Goal: Transaction & Acquisition: Purchase product/service

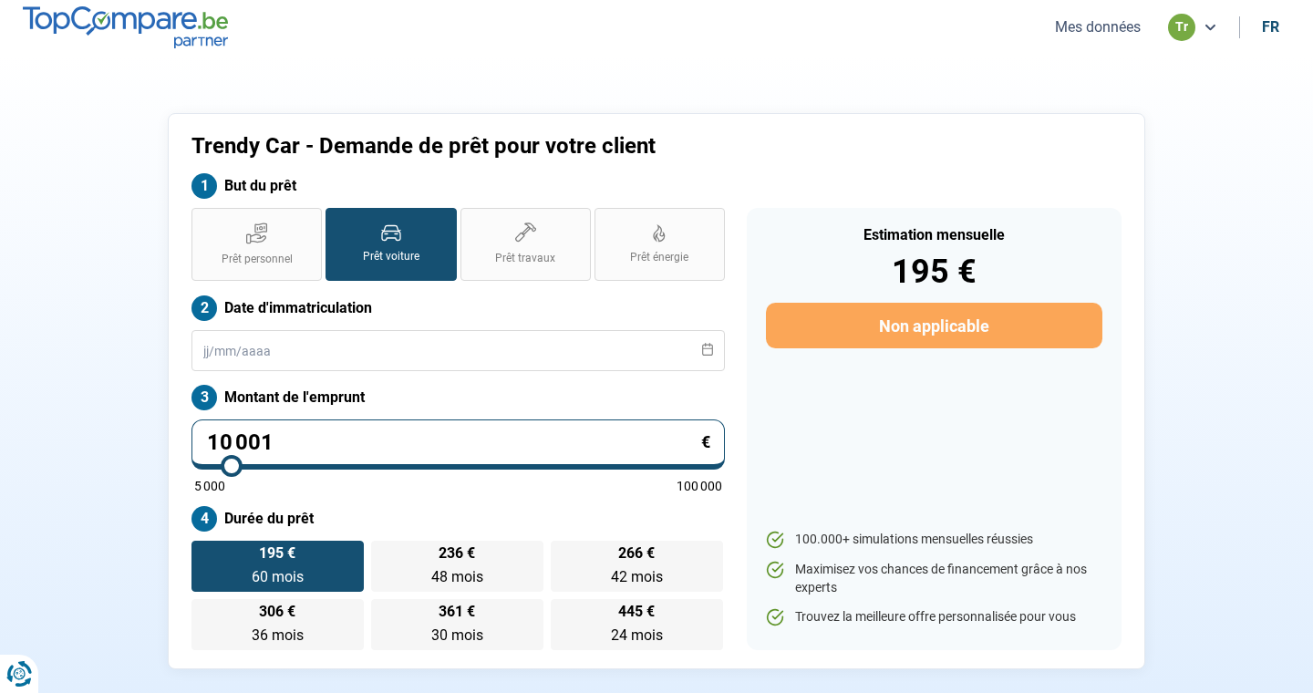
click at [356, 444] on input "10 001" at bounding box center [457, 444] width 533 height 50
type input "1 000"
type input "5000"
type input "100"
type input "5000"
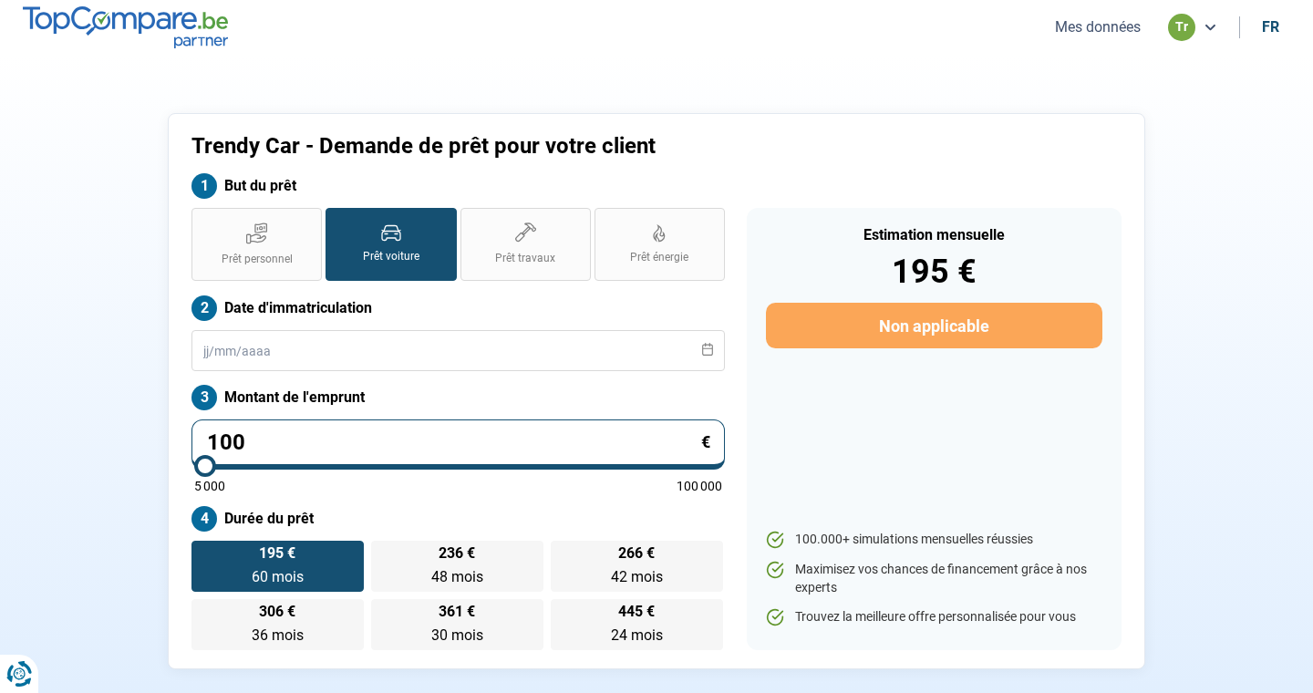
type input "10"
type input "5000"
type input "1"
type input "5000"
type input "0"
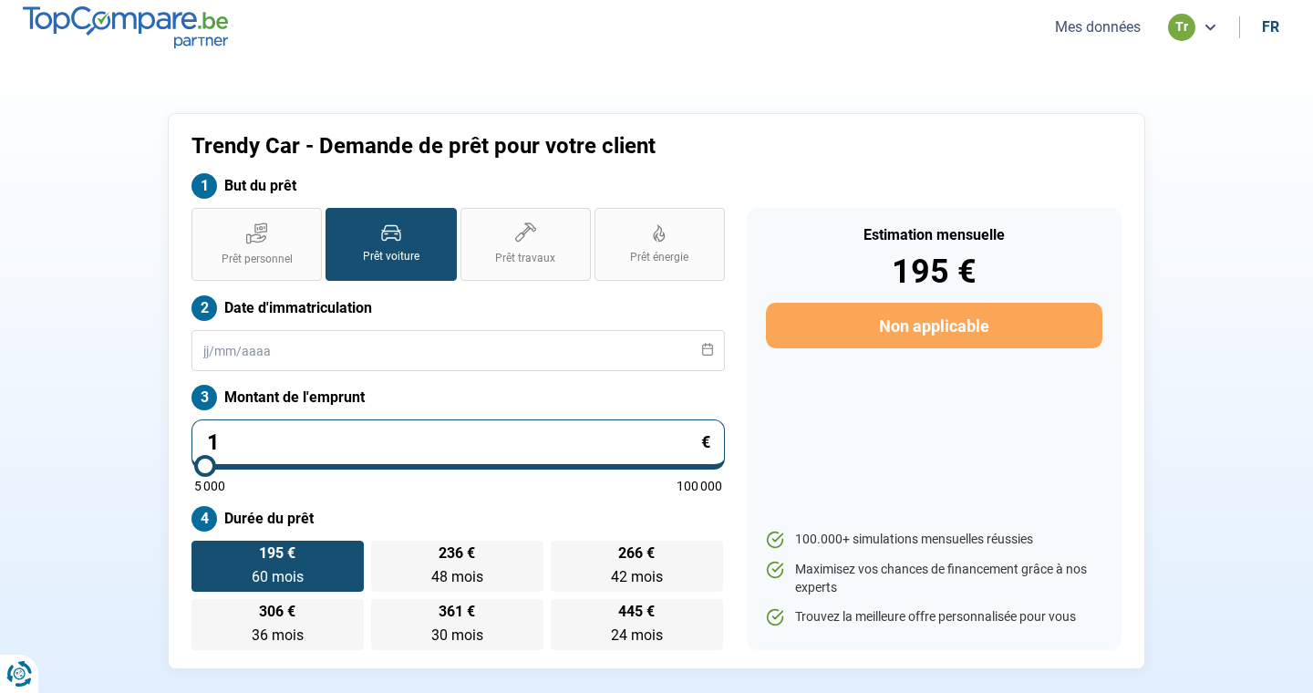
type input "5000"
type input "2"
type input "5000"
type input "20"
type input "5000"
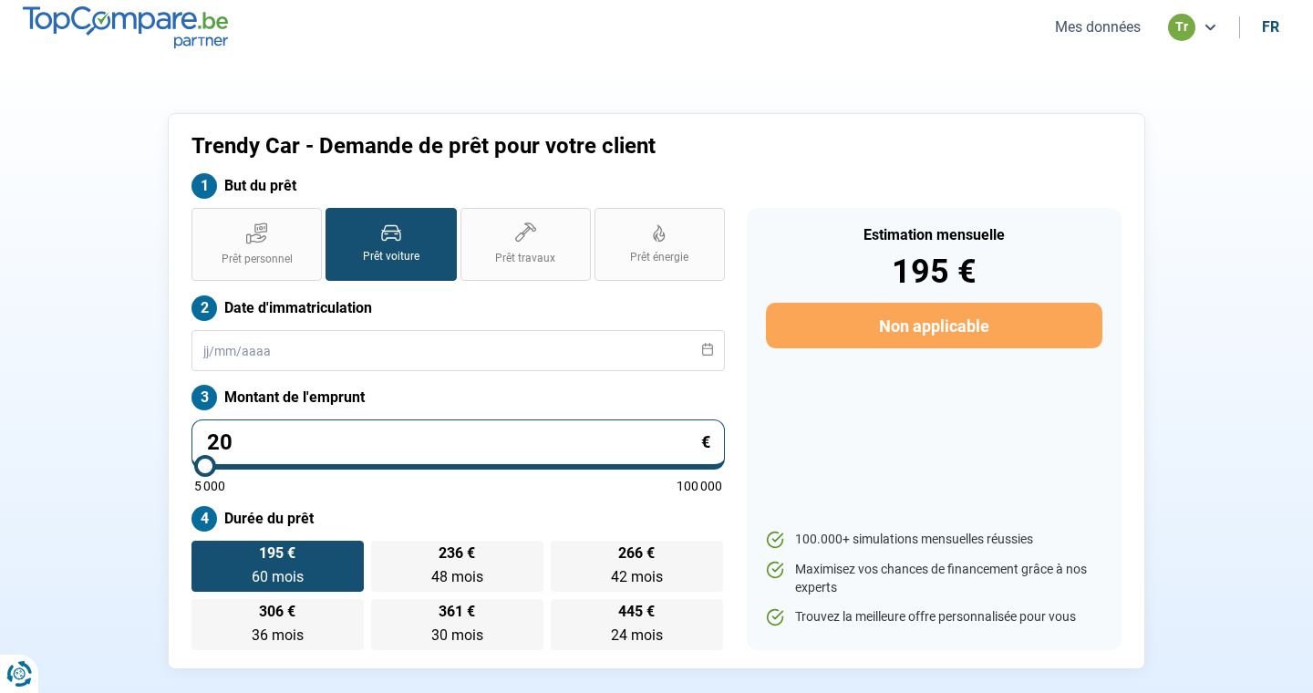
type input "204"
type input "5000"
type input "2 040"
type input "5000"
type input "20 400"
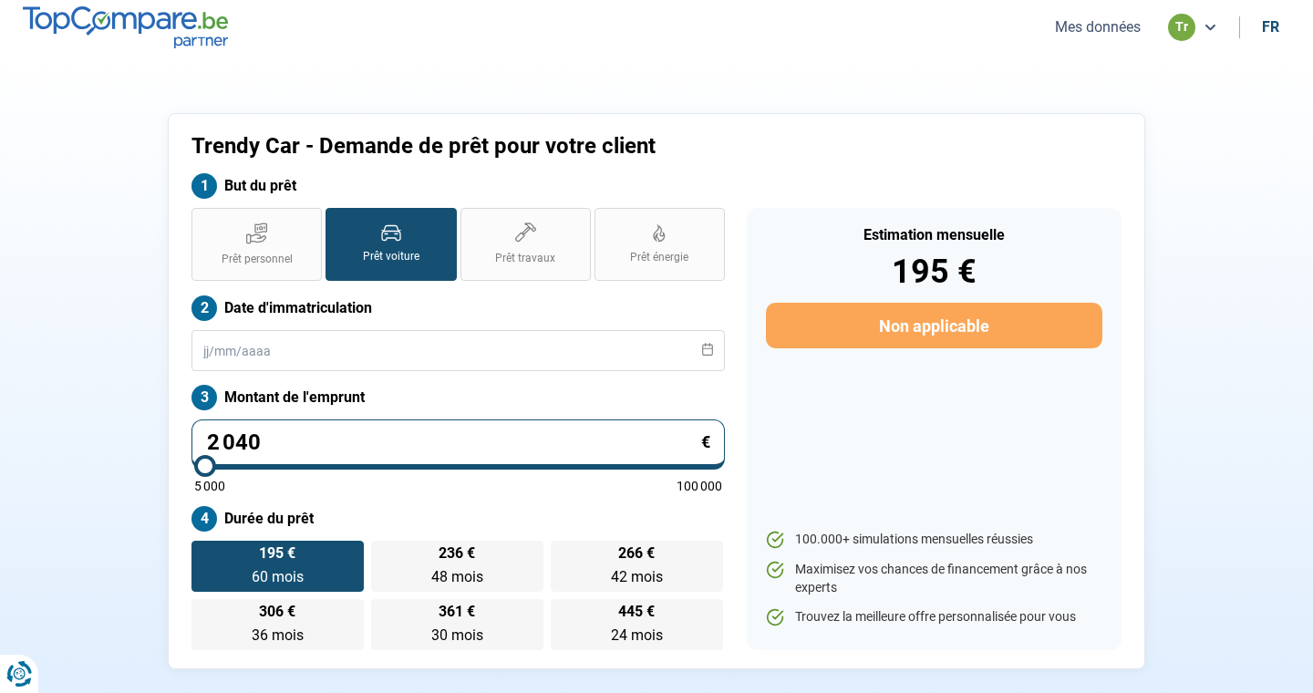
type input "20500"
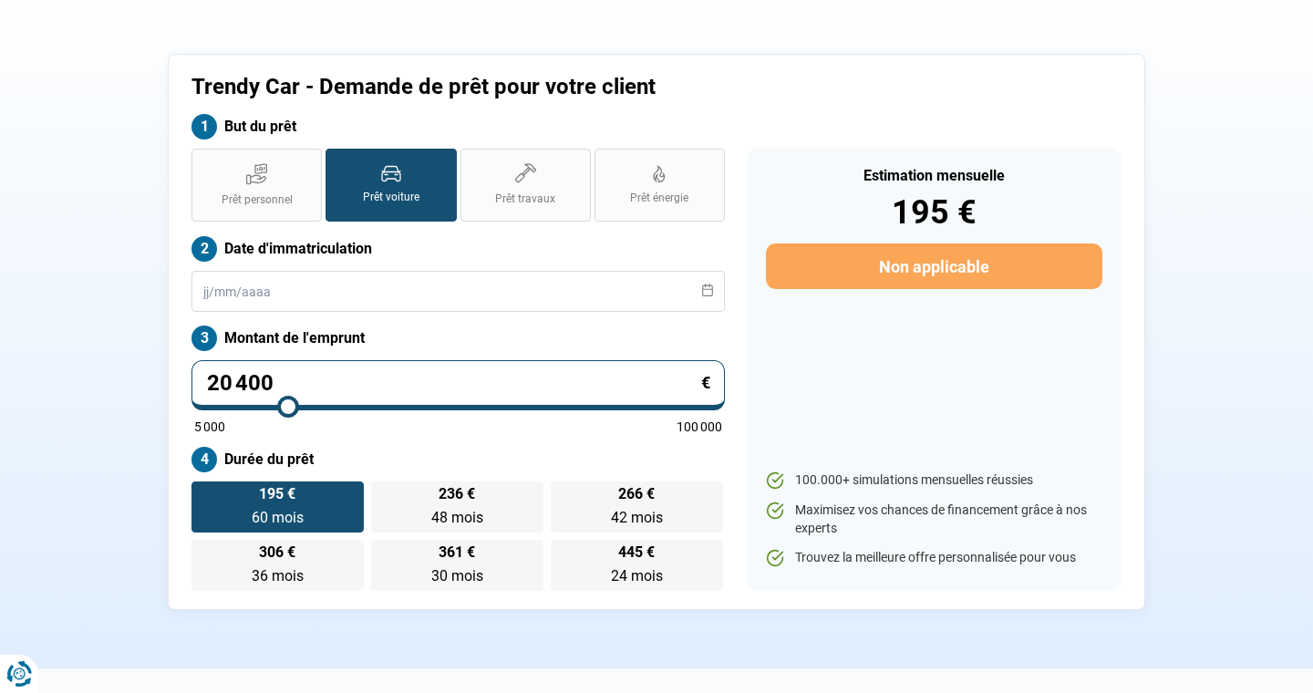
scroll to position [76, 0]
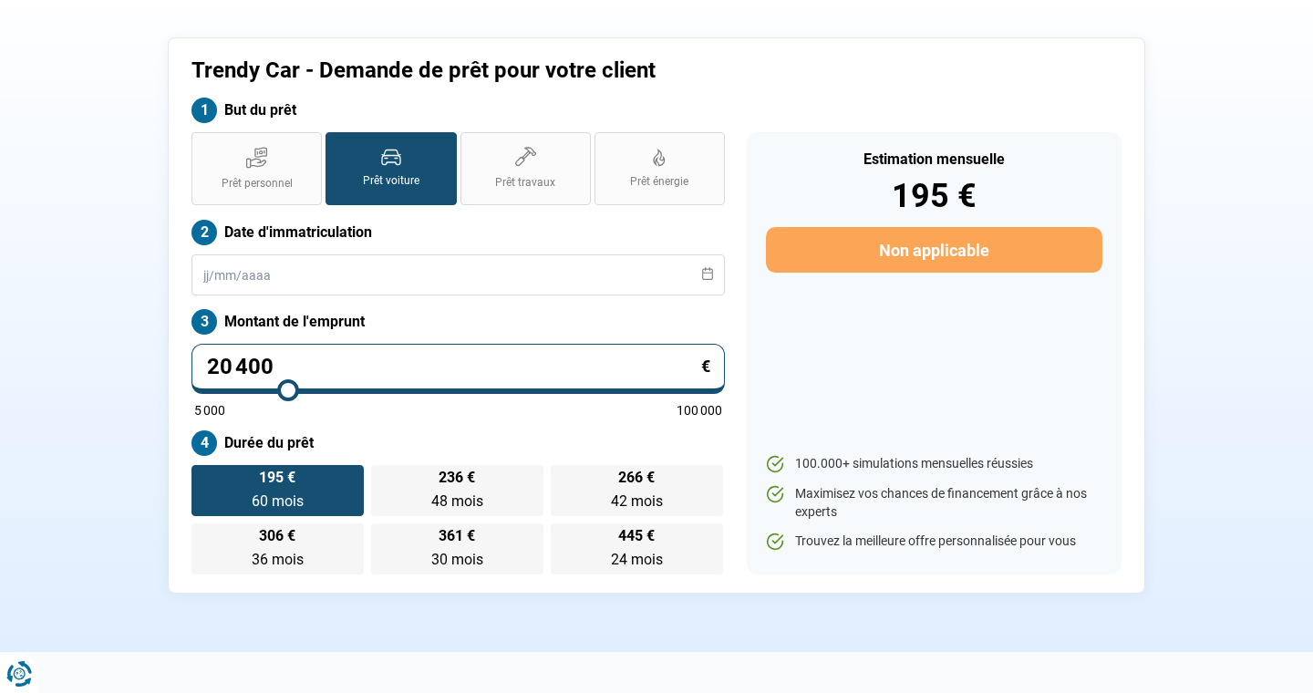
type input "2 040"
type input "5000"
type input "204"
type input "5000"
type input "20"
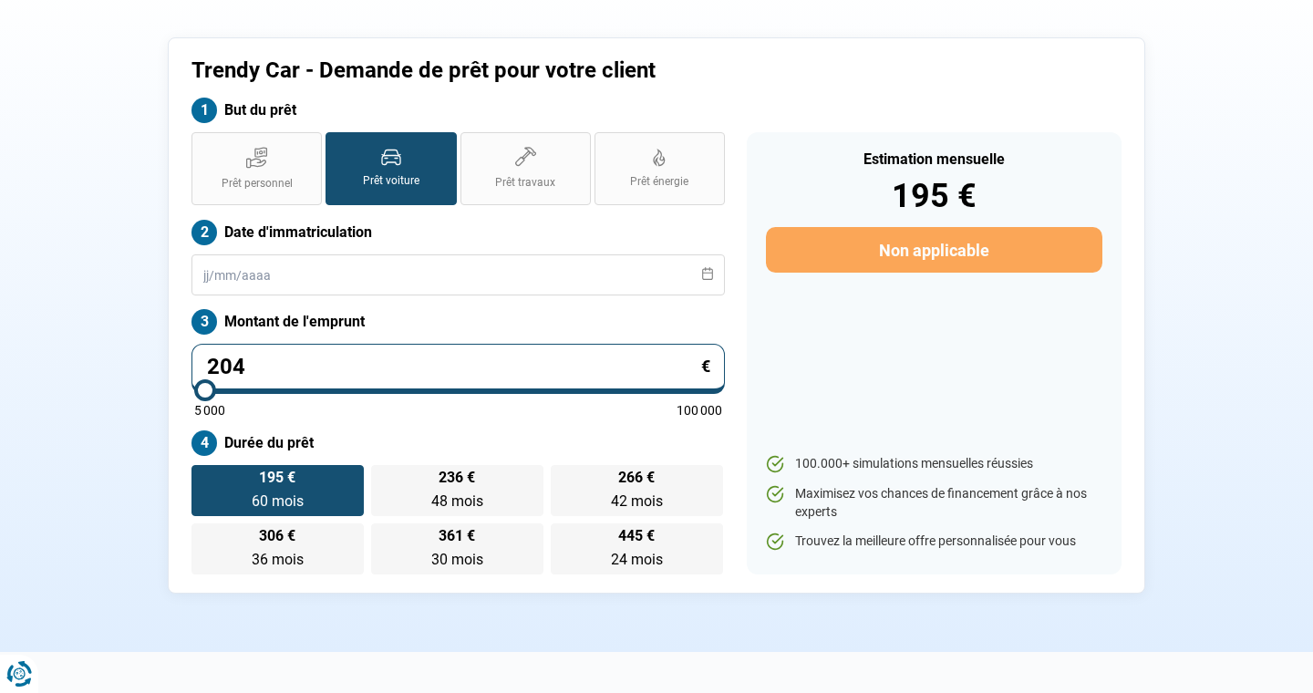
type input "5000"
type input "2"
type input "5000"
type input "0"
type input "5000"
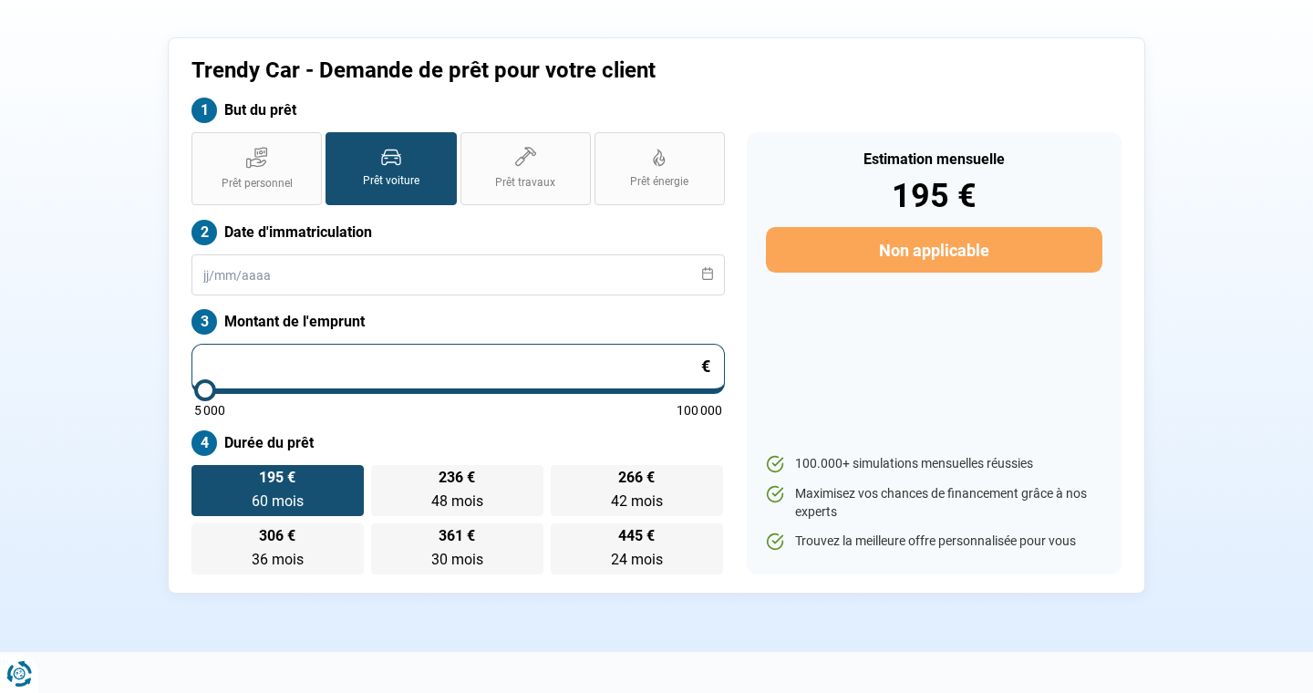
type input "1"
type input "5000"
type input "15"
type input "5000"
type input "154"
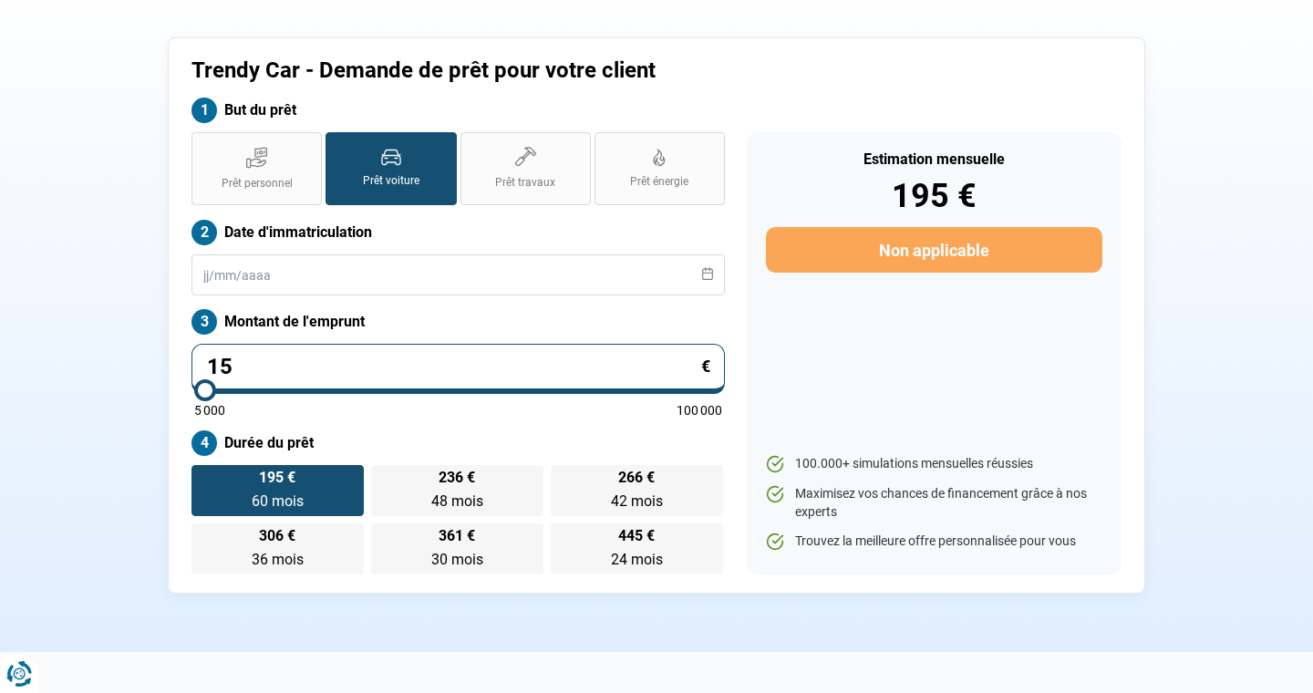
type input "5000"
type input "1 540"
type input "5000"
type input "15 400"
type input "15500"
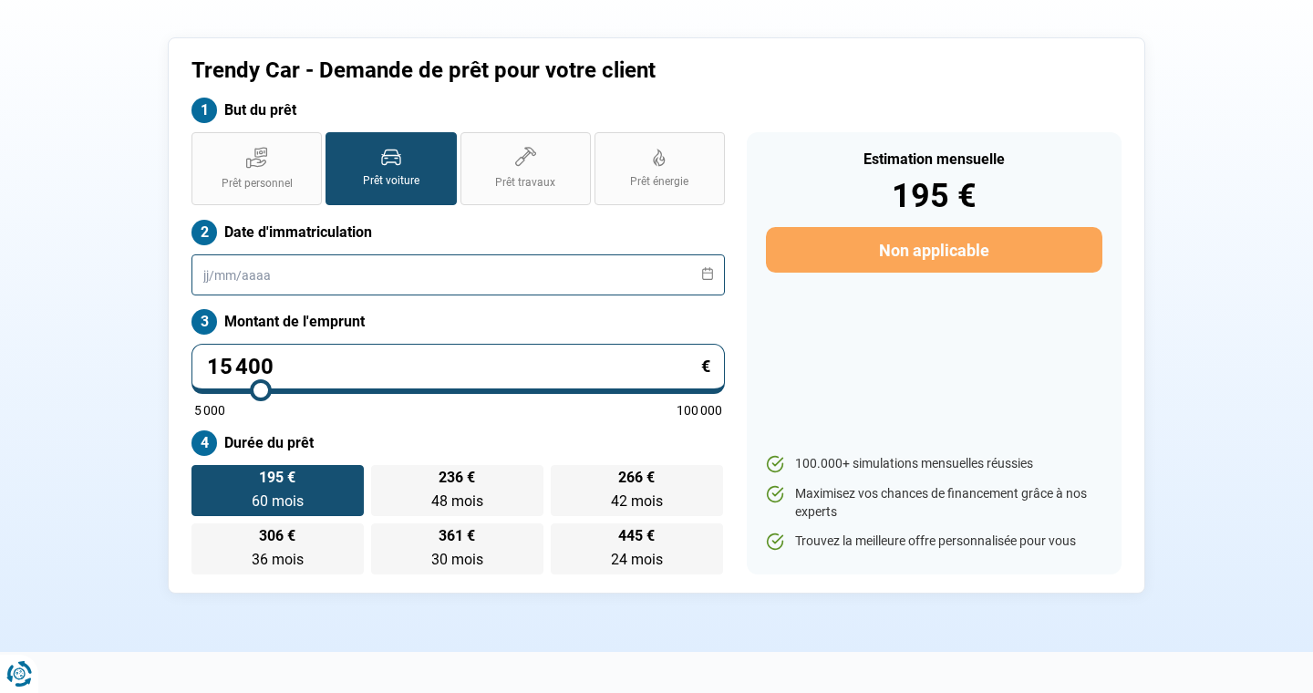
type input "15 400"
type input "15500"
click at [366, 277] on input "text" at bounding box center [457, 274] width 533 height 41
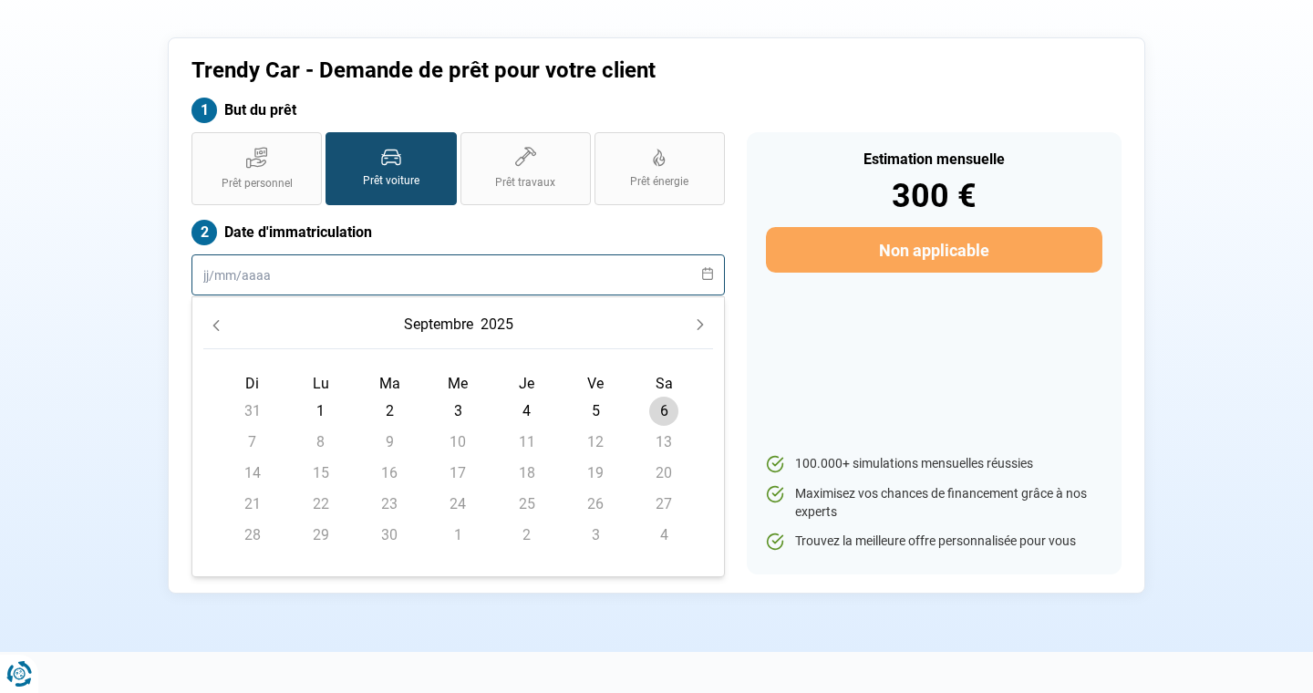
scroll to position [0, 0]
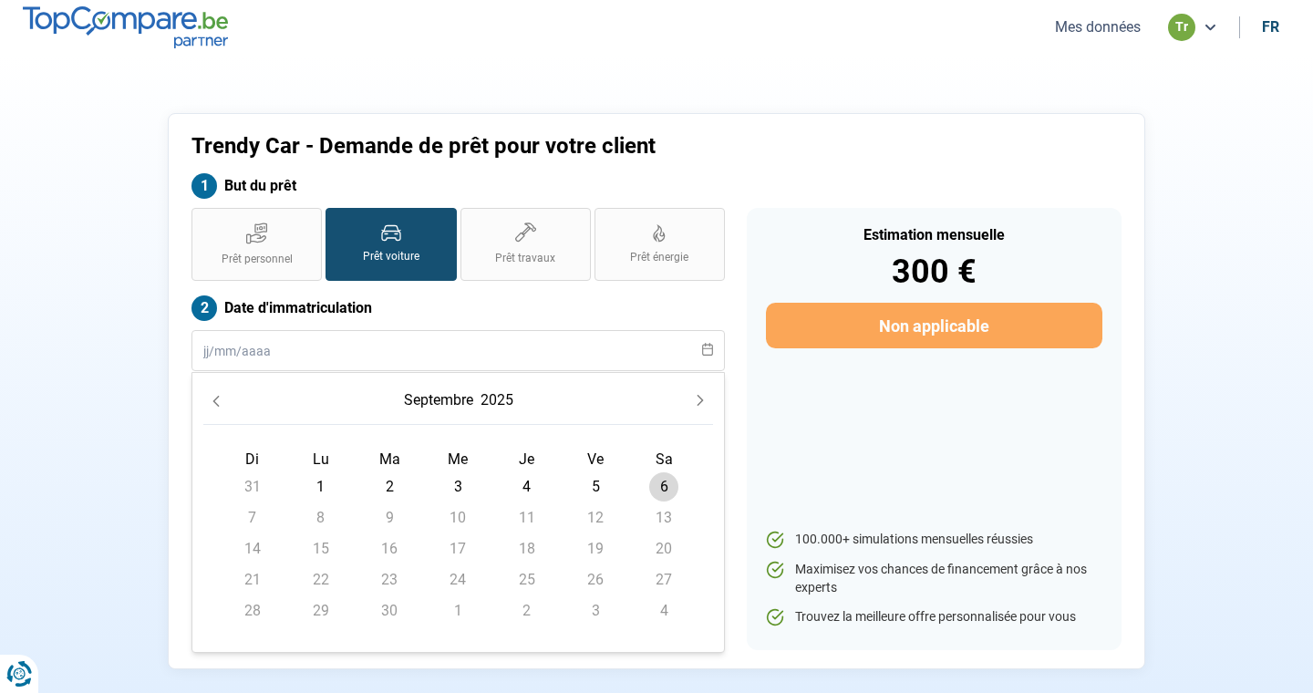
click at [221, 399] on icon "Previous Month" at bounding box center [216, 401] width 13 height 13
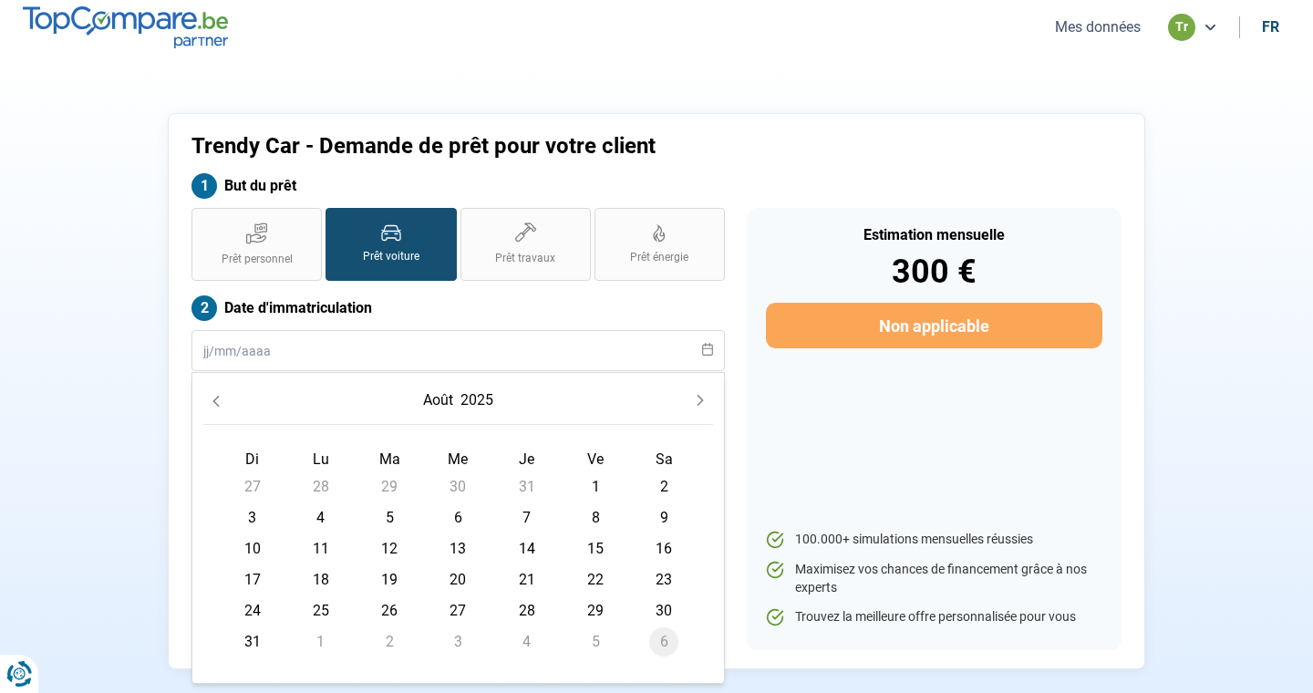
click at [221, 399] on icon "Previous Month" at bounding box center [216, 401] width 13 height 13
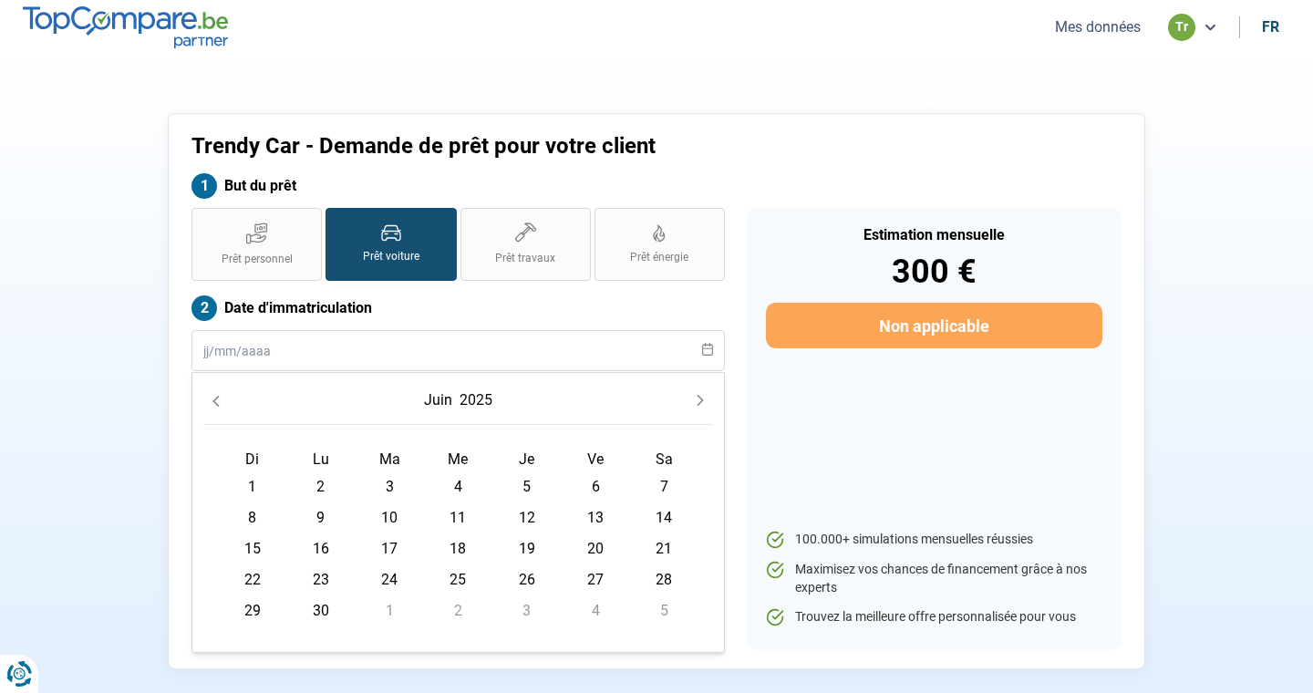
click at [221, 399] on icon "Previous Month" at bounding box center [216, 401] width 13 height 13
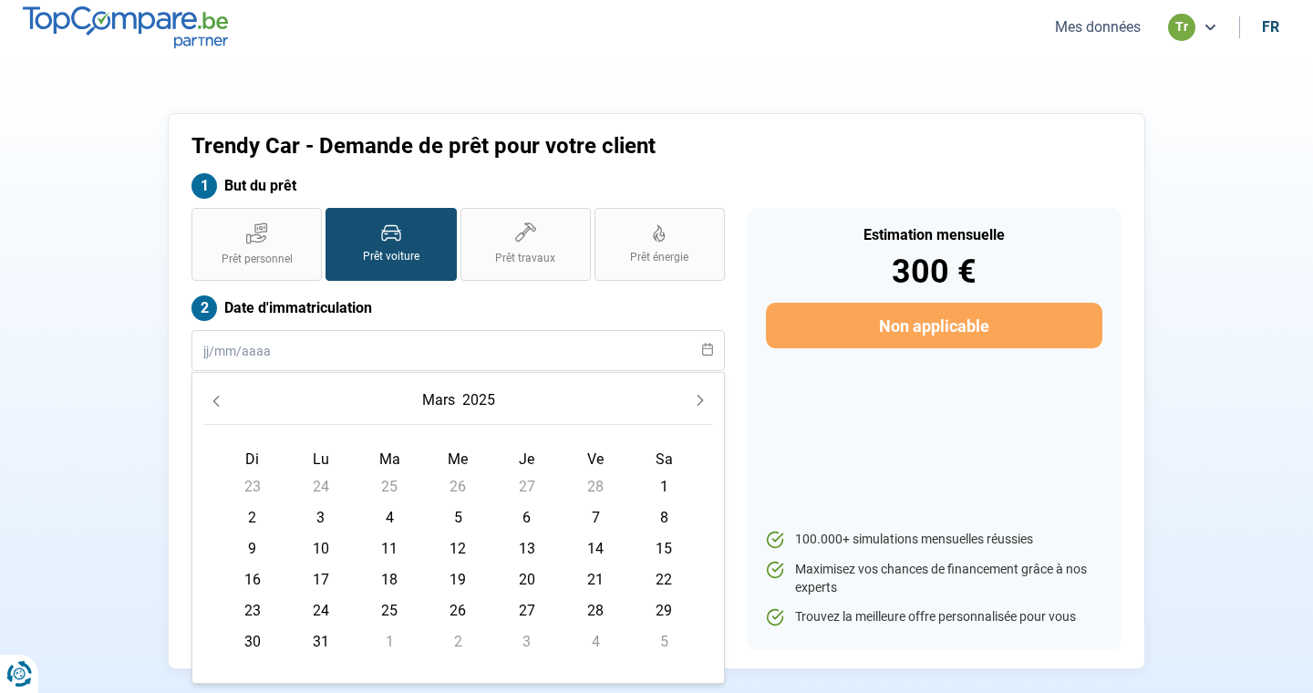
click at [221, 399] on icon "Previous Month" at bounding box center [216, 401] width 13 height 13
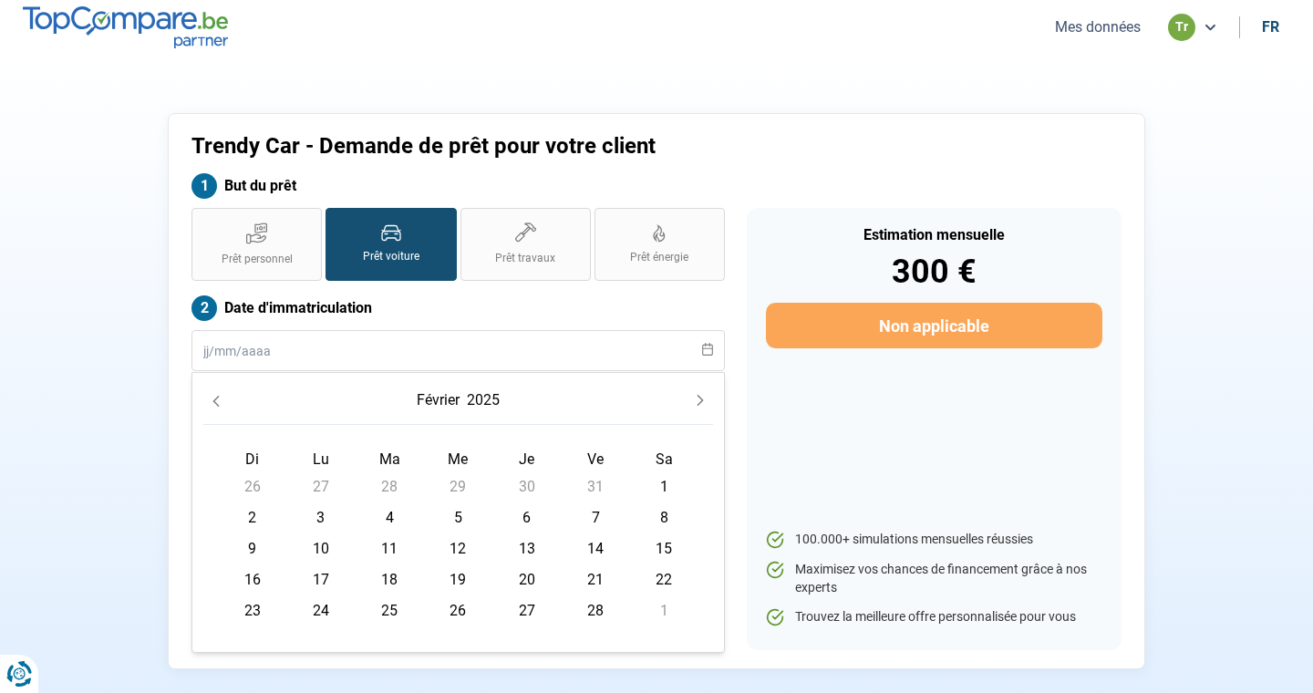
click at [221, 399] on icon "Previous Month" at bounding box center [216, 401] width 13 height 13
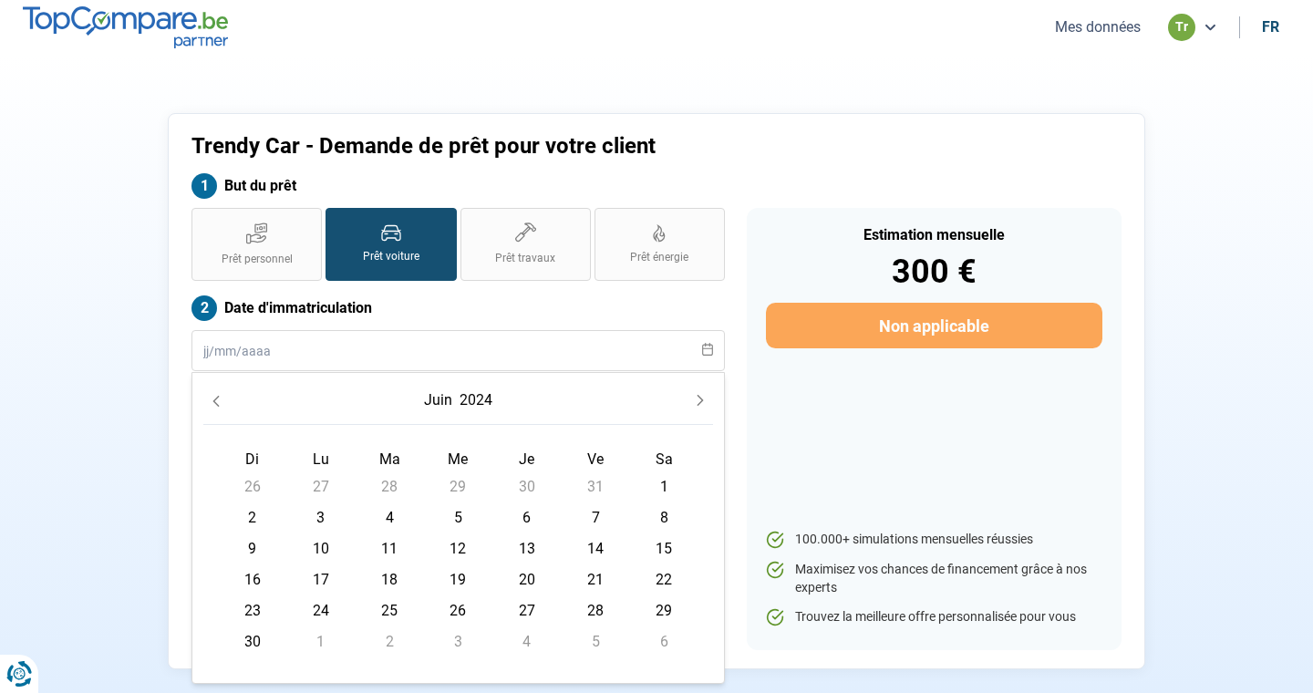
click at [221, 399] on icon "Previous Month" at bounding box center [216, 401] width 13 height 13
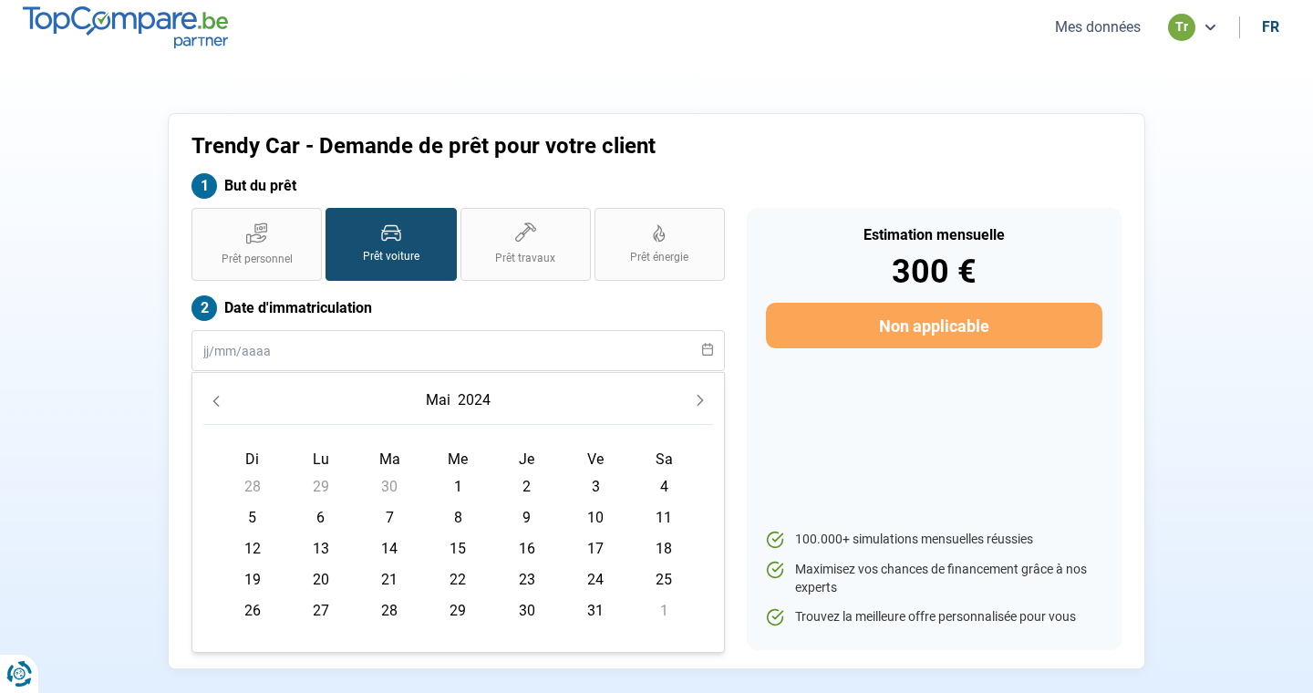
click at [221, 399] on icon "Previous Month" at bounding box center [216, 401] width 13 height 13
click at [216, 399] on icon "Previous Month" at bounding box center [216, 401] width 13 height 13
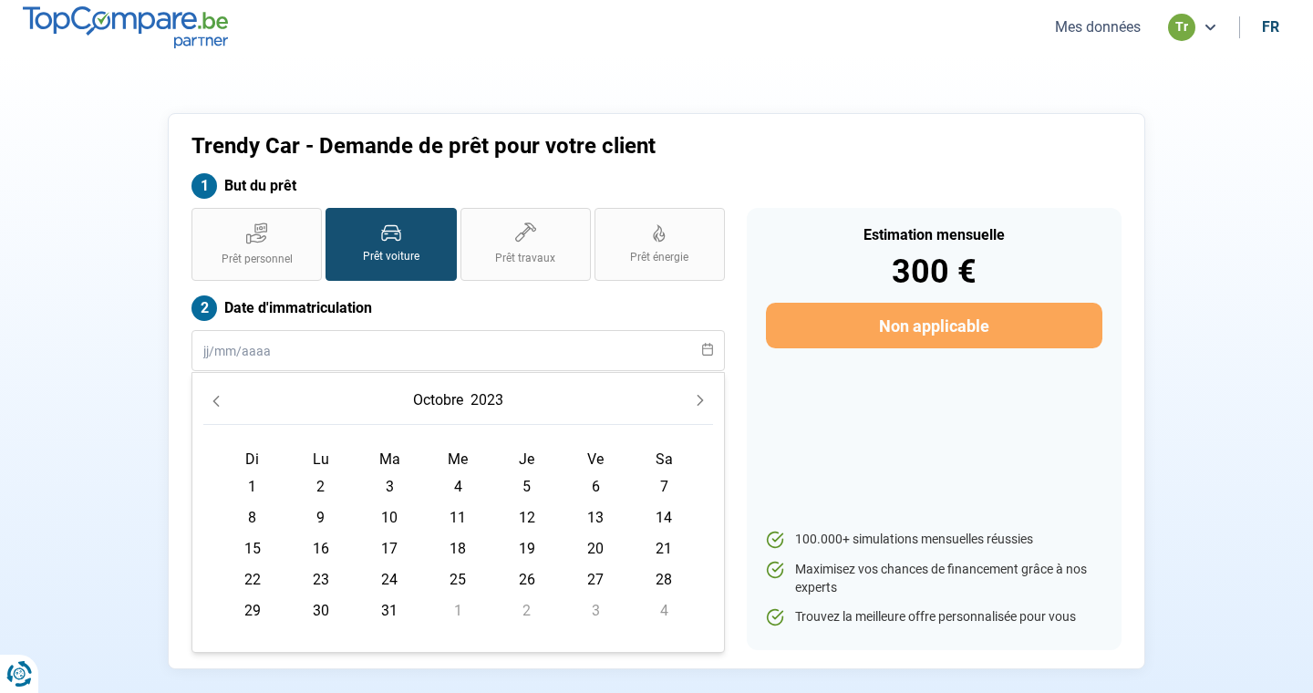
click at [216, 399] on icon "Previous Month" at bounding box center [216, 401] width 13 height 13
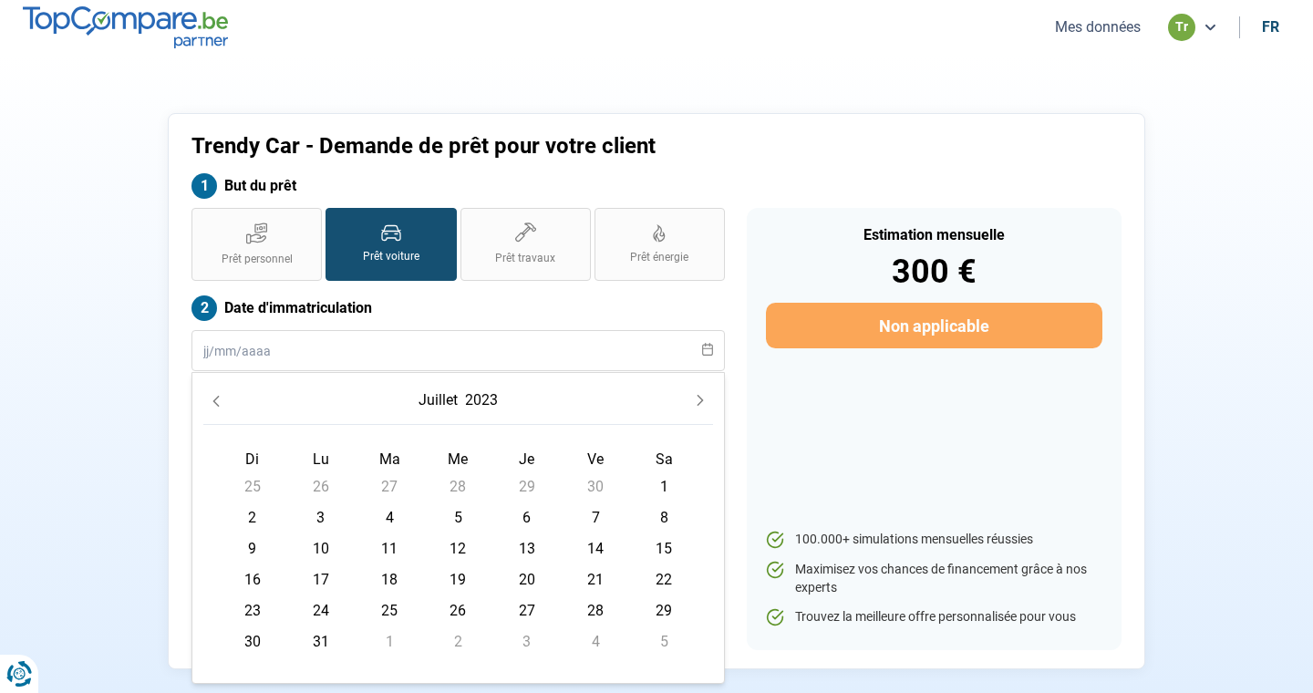
click at [216, 399] on icon "Previous Month" at bounding box center [216, 401] width 13 height 13
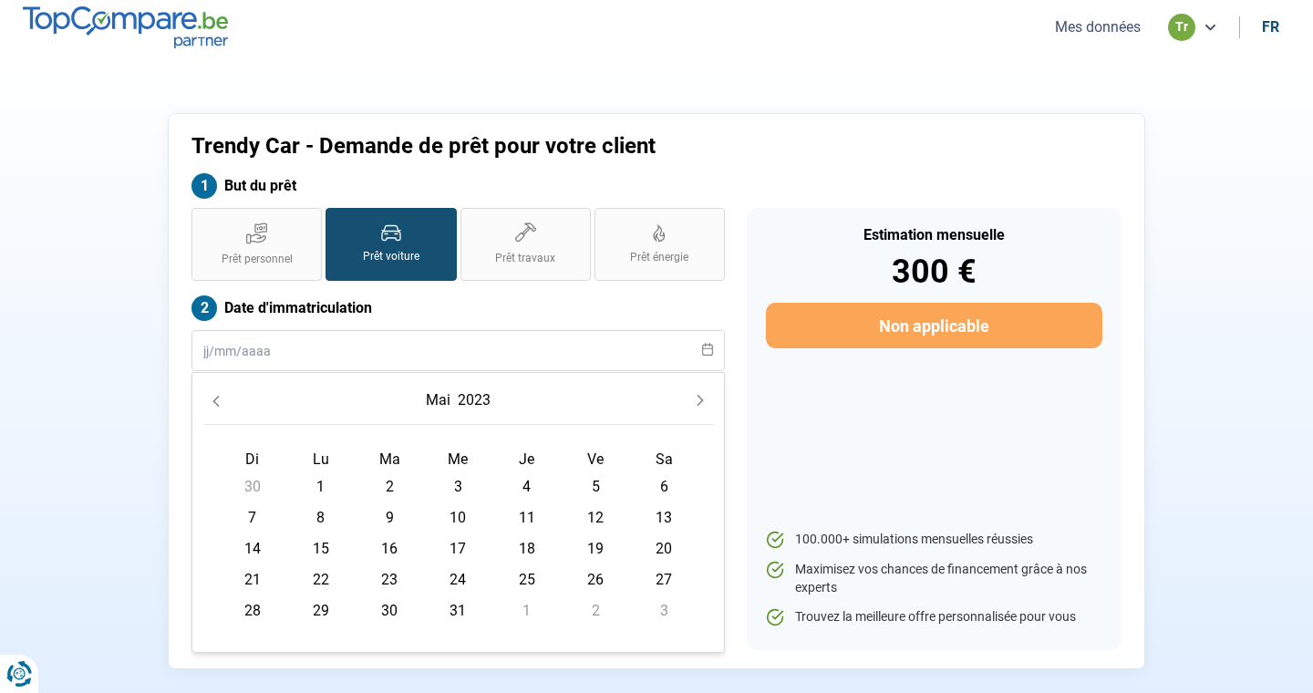
click at [216, 399] on icon "Previous Month" at bounding box center [216, 401] width 13 height 13
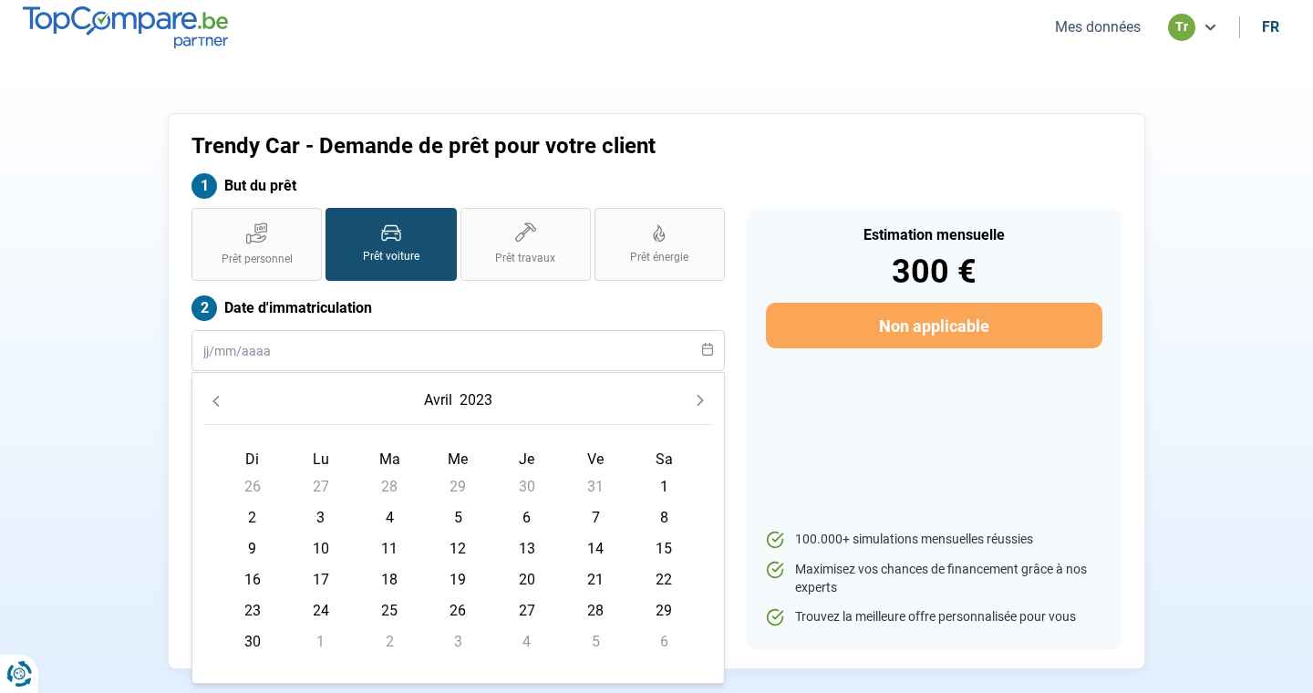
click at [216, 399] on icon "Previous Month" at bounding box center [216, 401] width 13 height 13
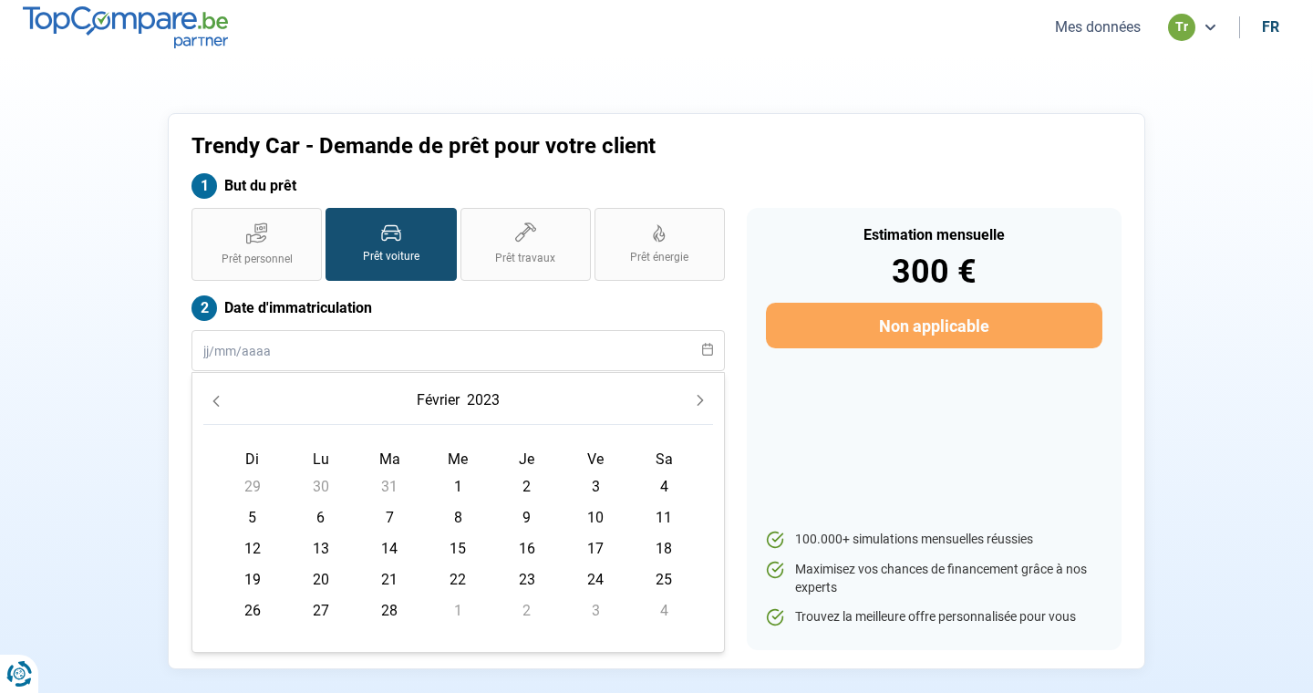
click at [216, 399] on icon "Previous Month" at bounding box center [216, 401] width 13 height 13
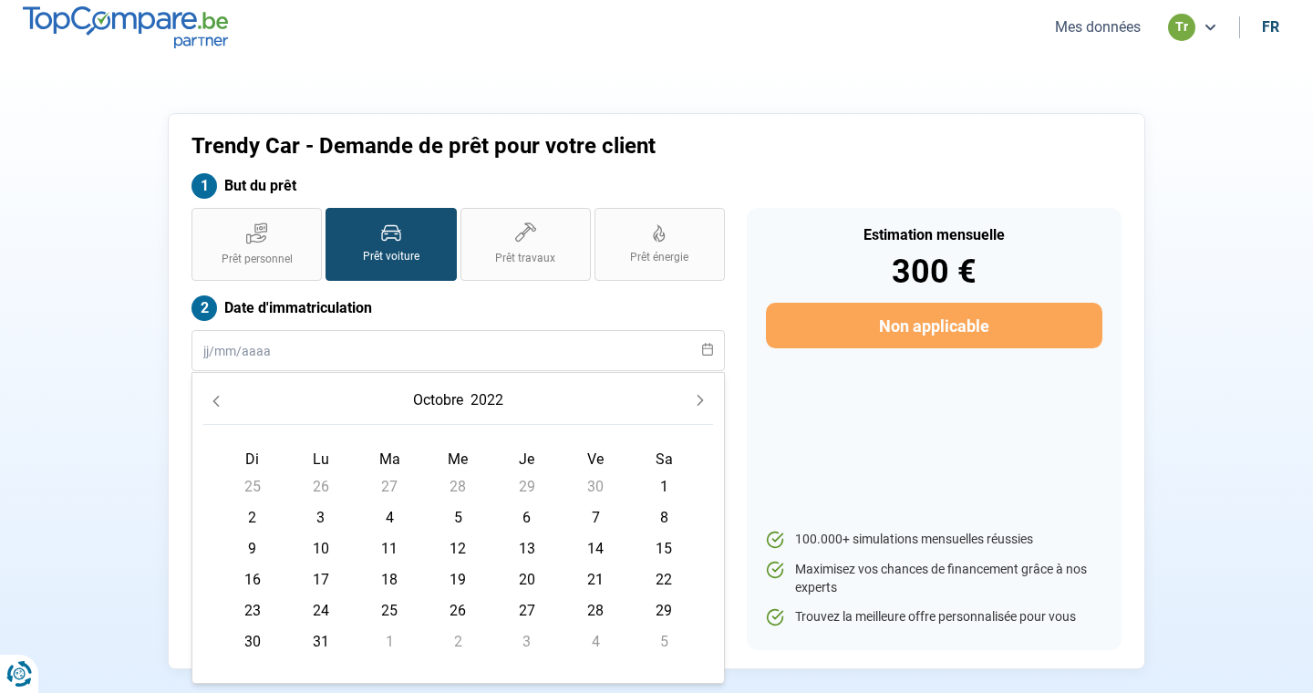
click at [216, 399] on icon "Previous Month" at bounding box center [216, 401] width 13 height 13
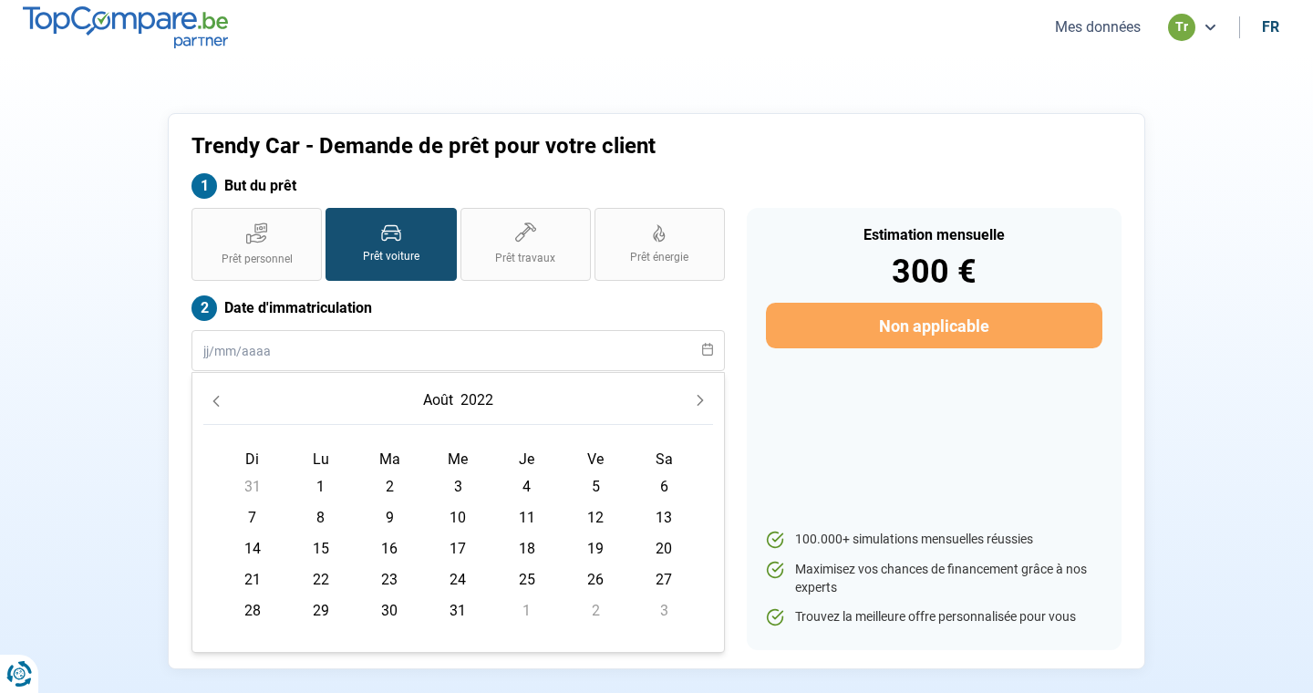
click at [216, 399] on icon "Previous Month" at bounding box center [216, 401] width 13 height 13
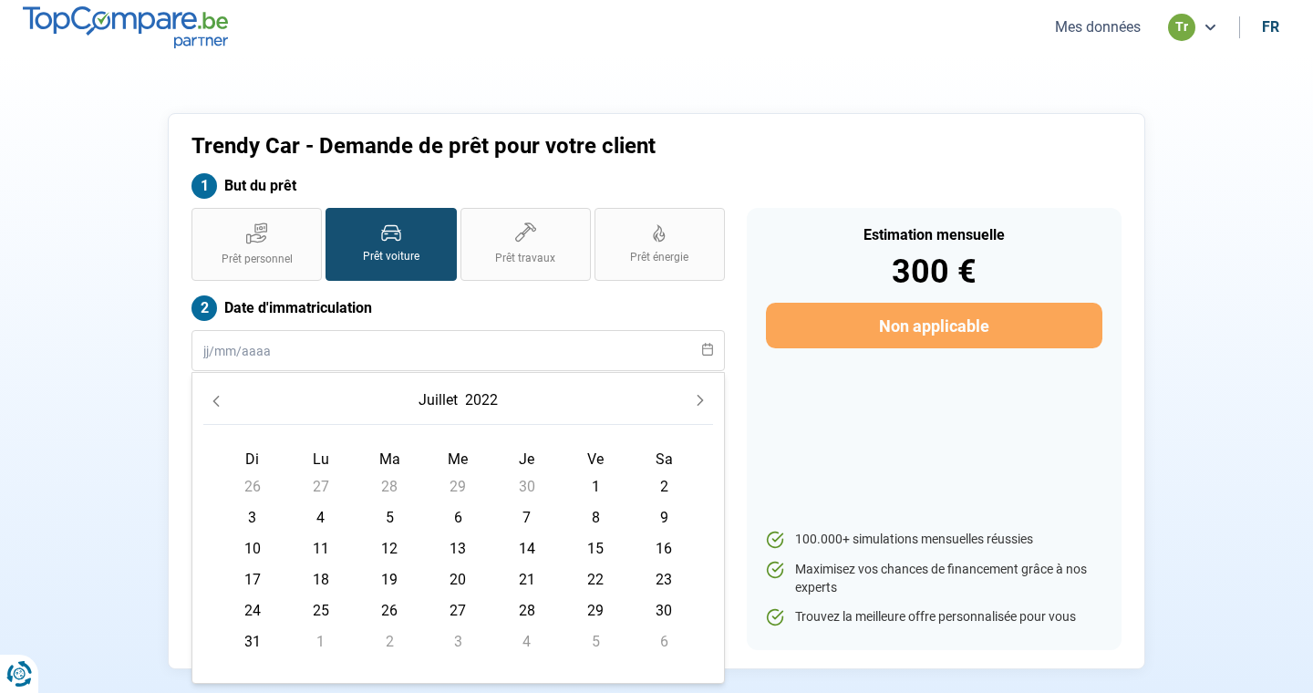
click at [216, 399] on icon "Previous Month" at bounding box center [216, 401] width 13 height 13
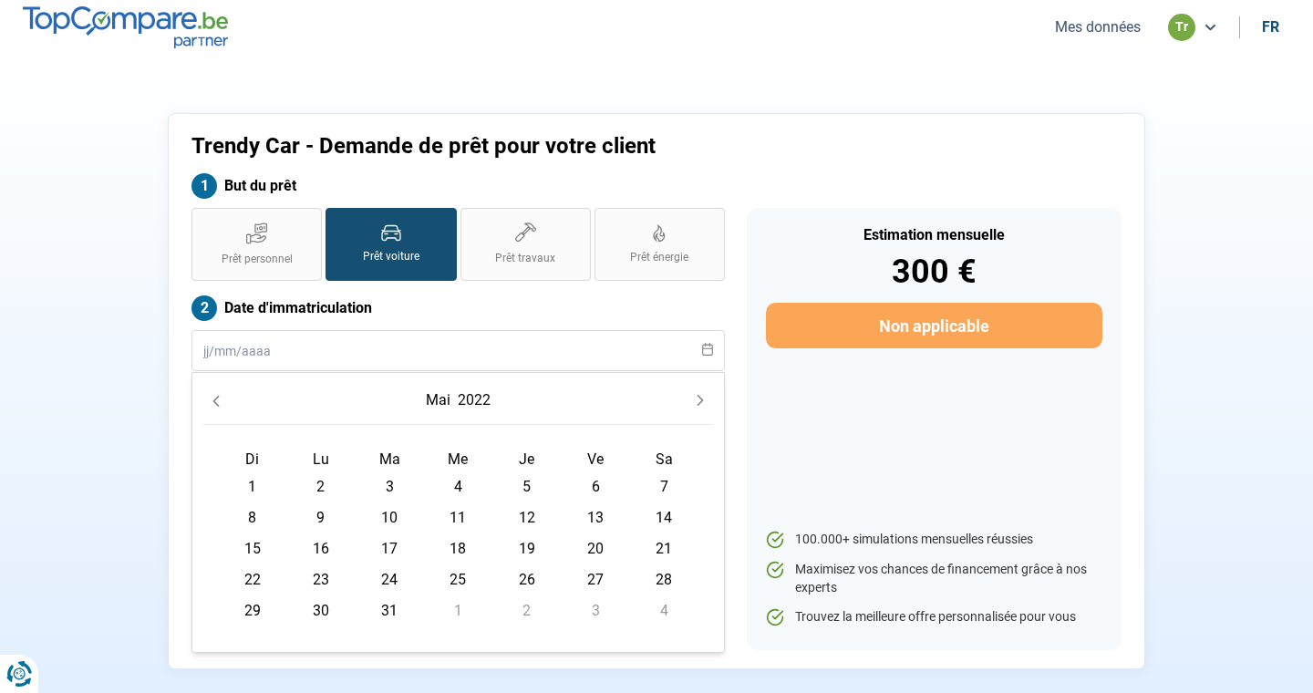
click at [216, 399] on icon "Previous Month" at bounding box center [216, 401] width 13 height 13
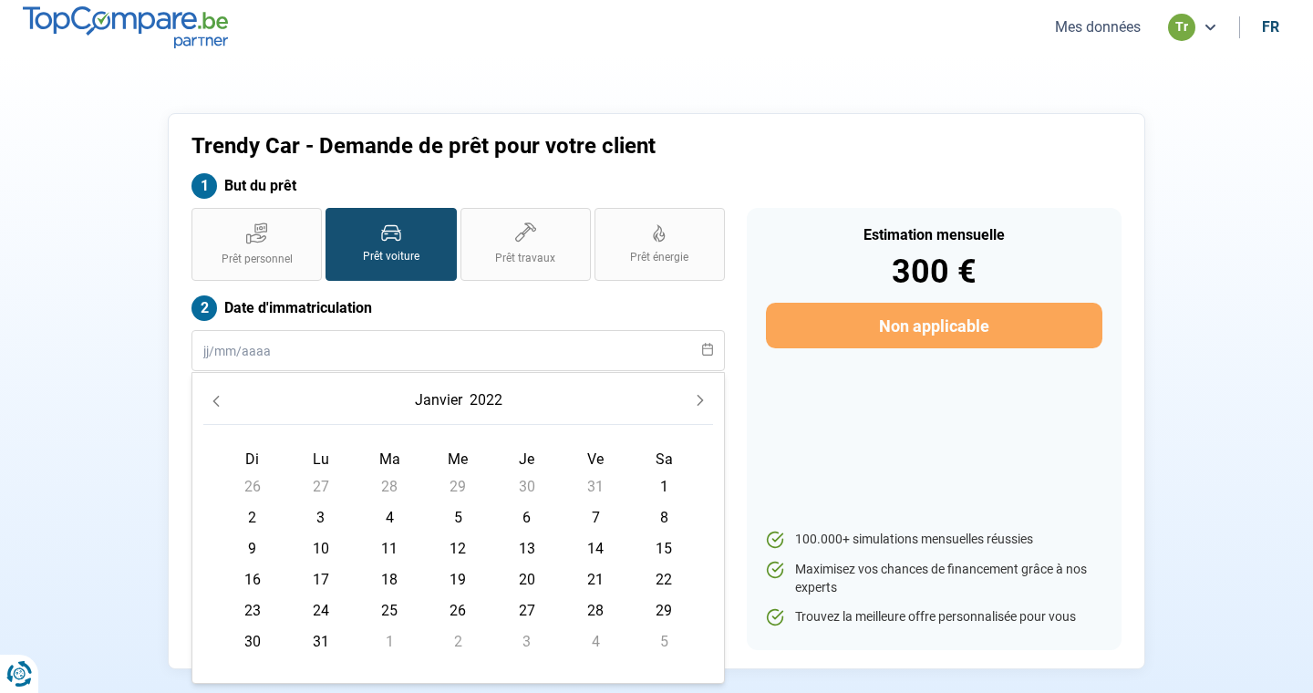
click at [216, 399] on icon "Previous Month" at bounding box center [216, 401] width 13 height 13
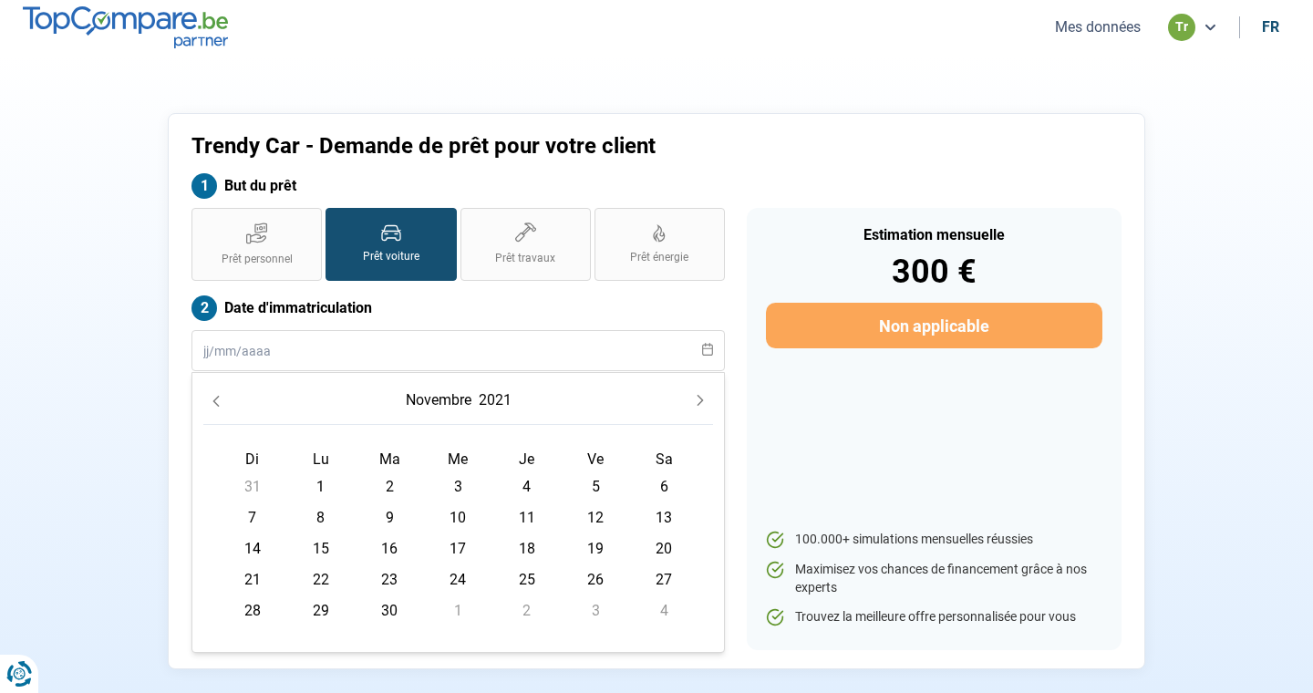
click at [216, 399] on icon "Previous Month" at bounding box center [216, 401] width 13 height 13
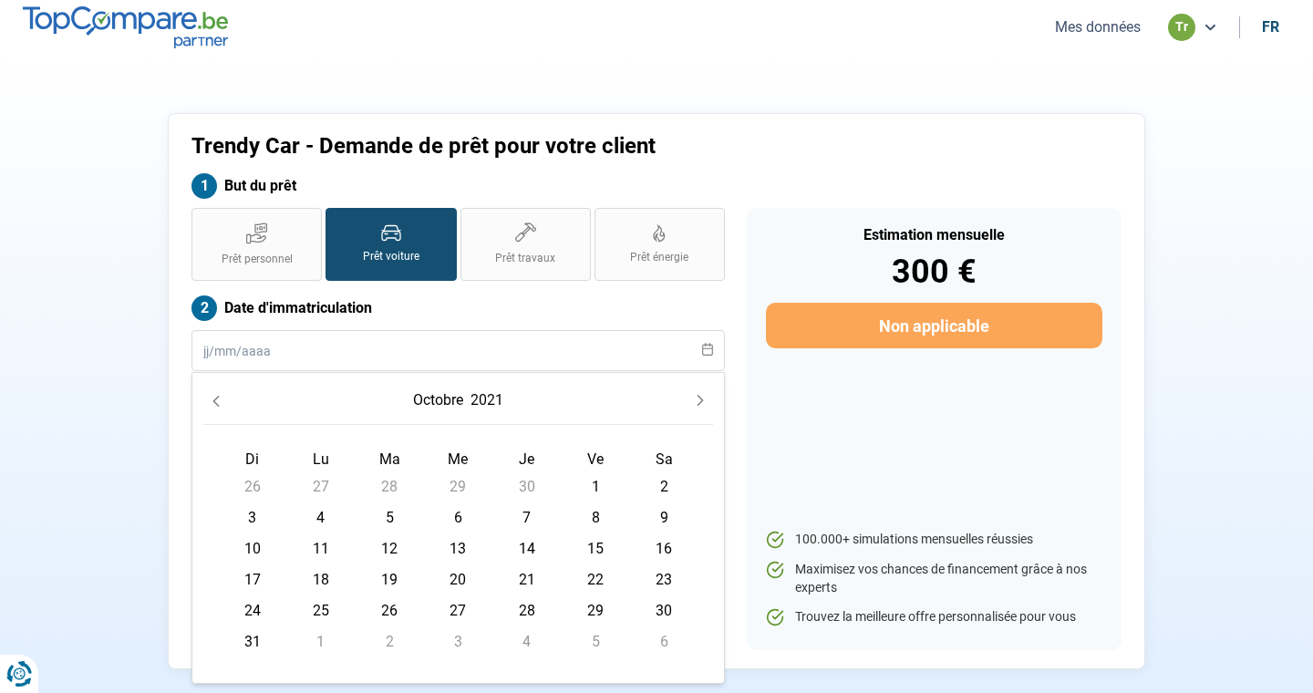
click at [216, 399] on icon "Previous Month" at bounding box center [216, 401] width 13 height 13
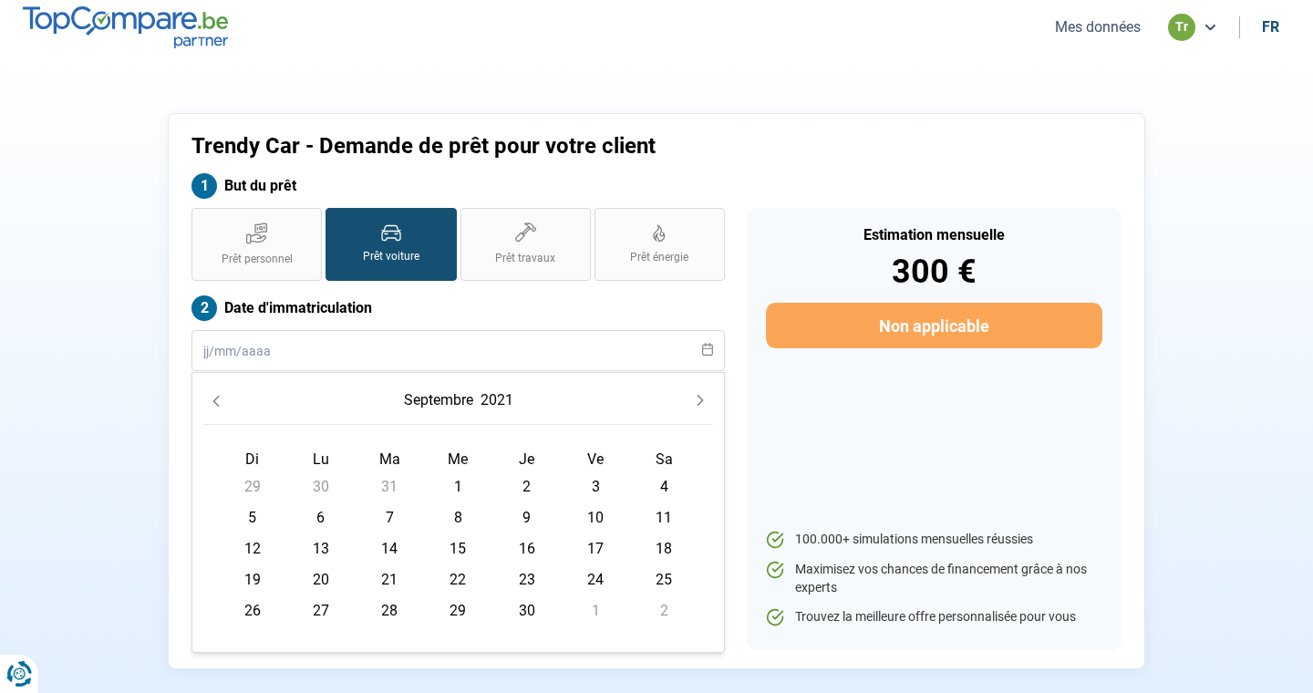
click at [216, 399] on icon "Previous Month" at bounding box center [216, 401] width 13 height 13
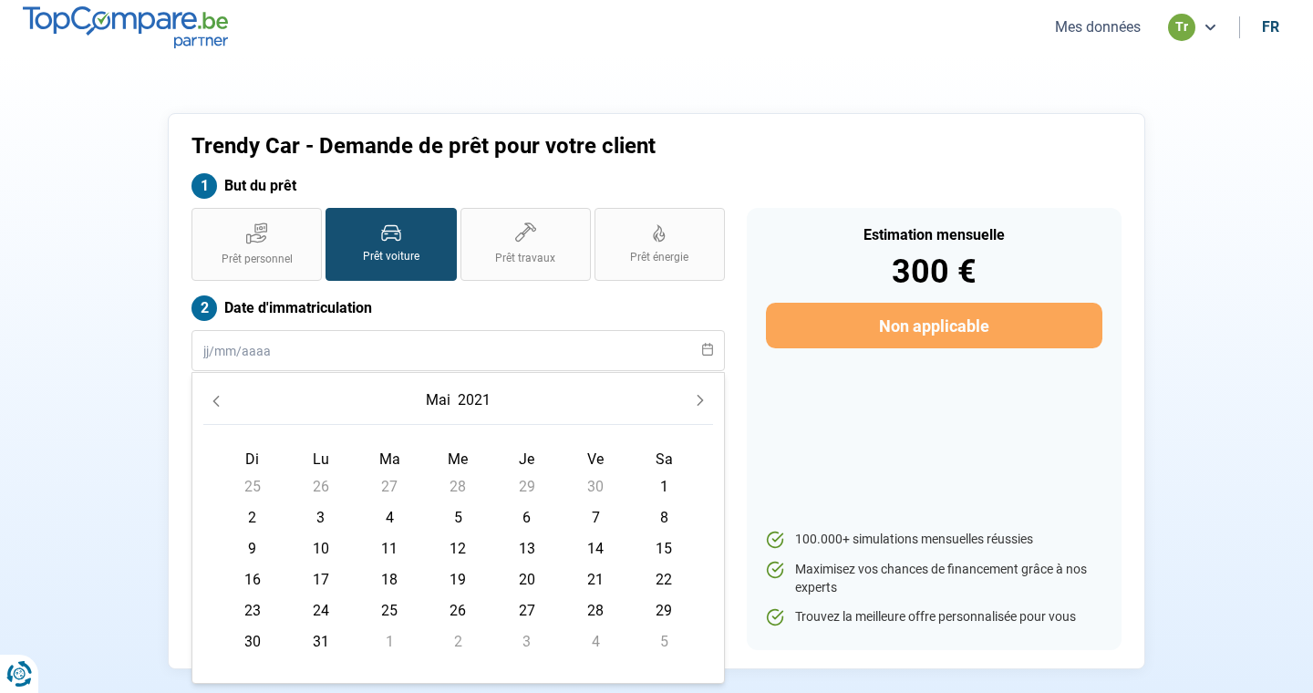
click at [216, 399] on icon "Previous Month" at bounding box center [216, 401] width 13 height 13
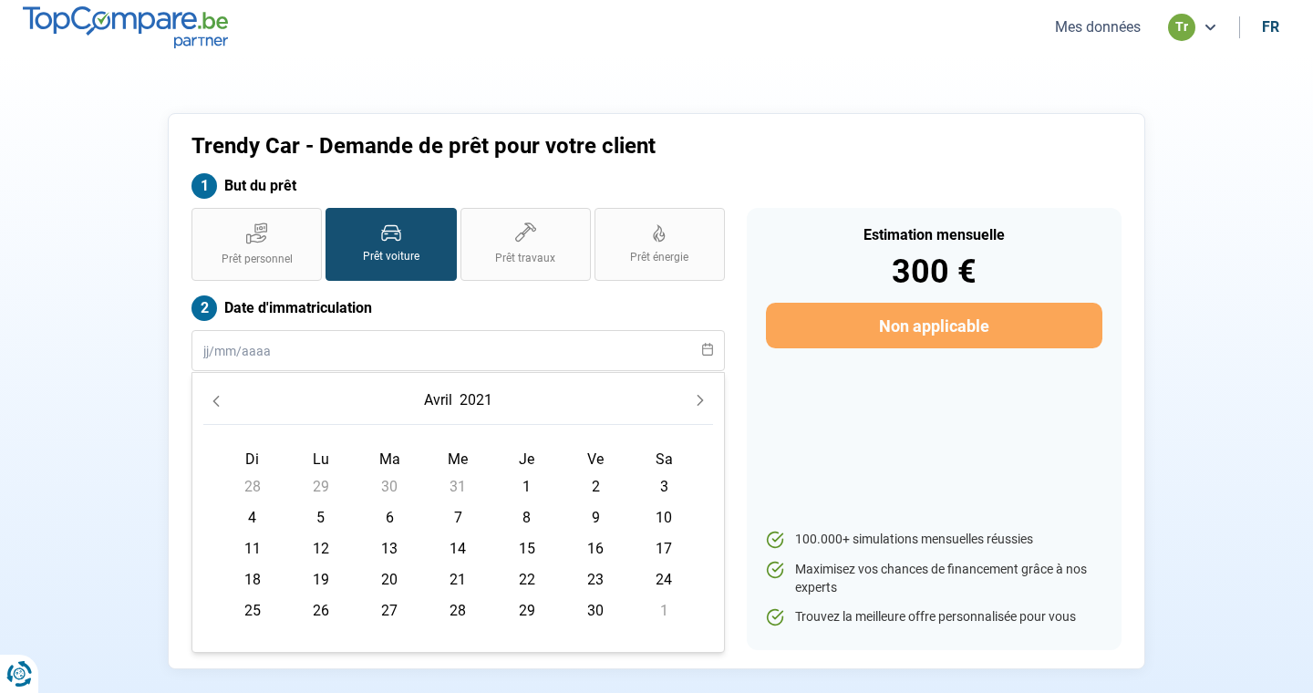
click at [216, 399] on icon "Previous Month" at bounding box center [216, 401] width 13 height 13
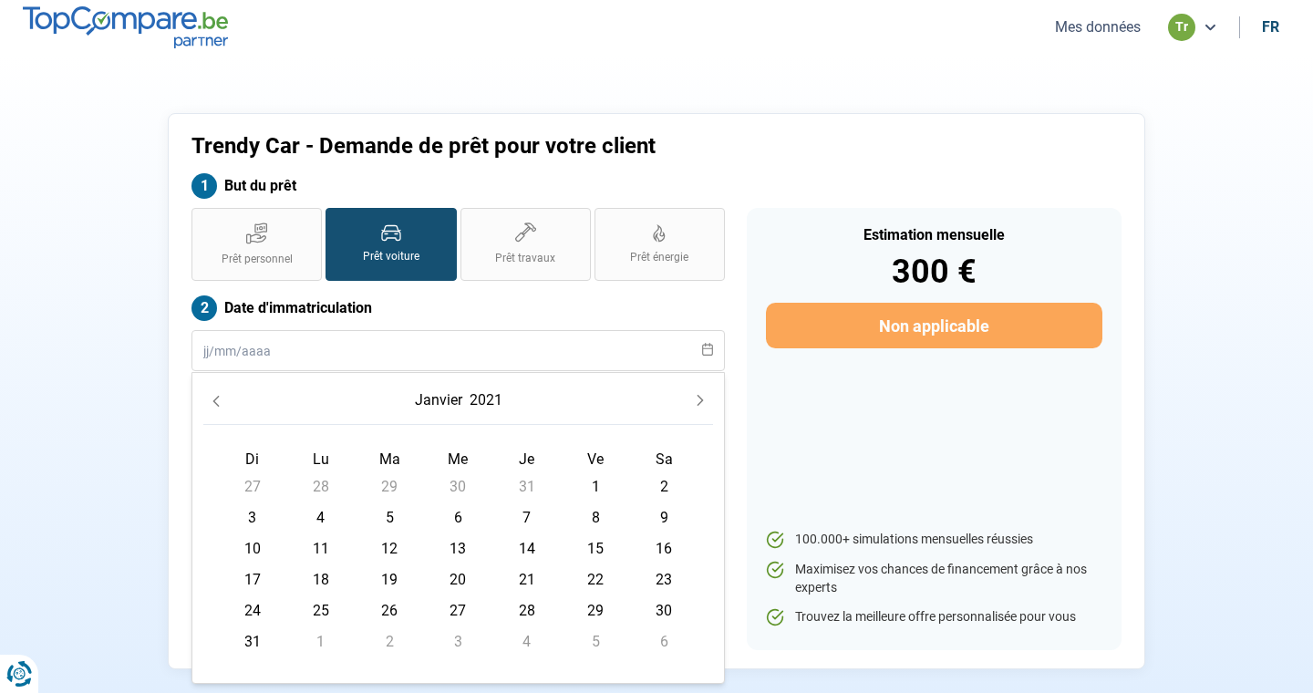
click at [705, 399] on icon "Next Month" at bounding box center [700, 400] width 13 height 13
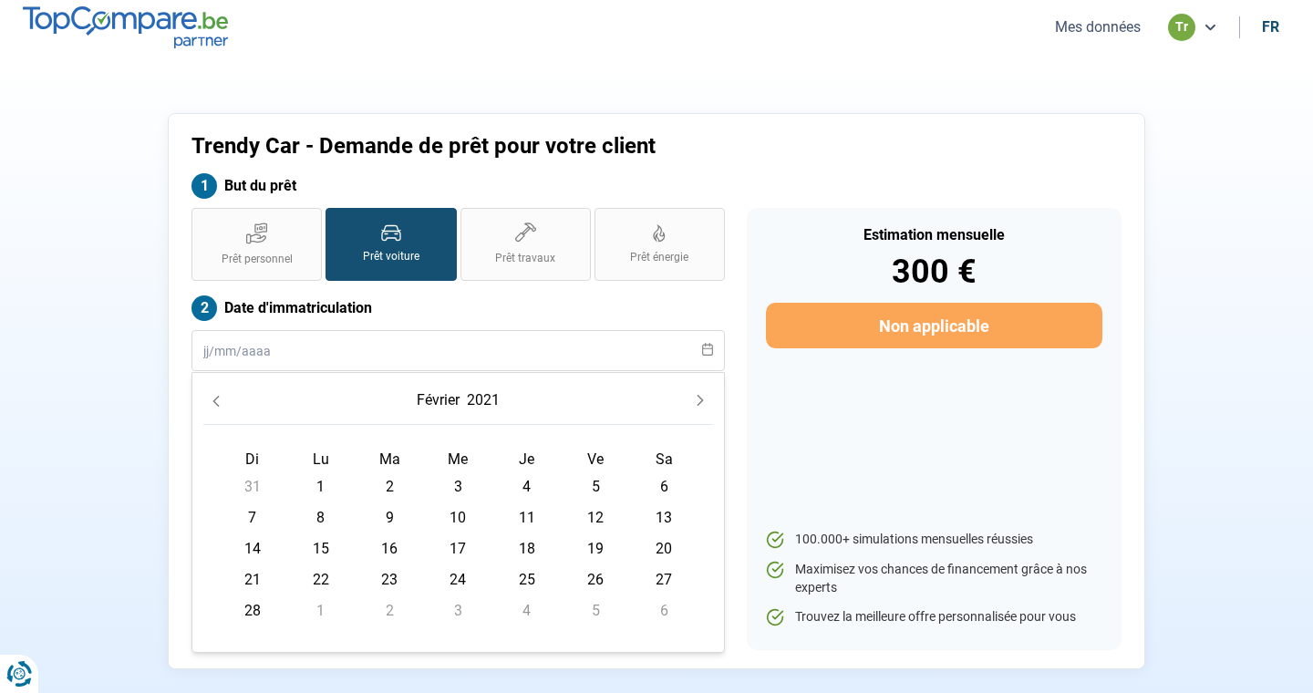
click at [705, 399] on icon "Next Month" at bounding box center [700, 400] width 13 height 13
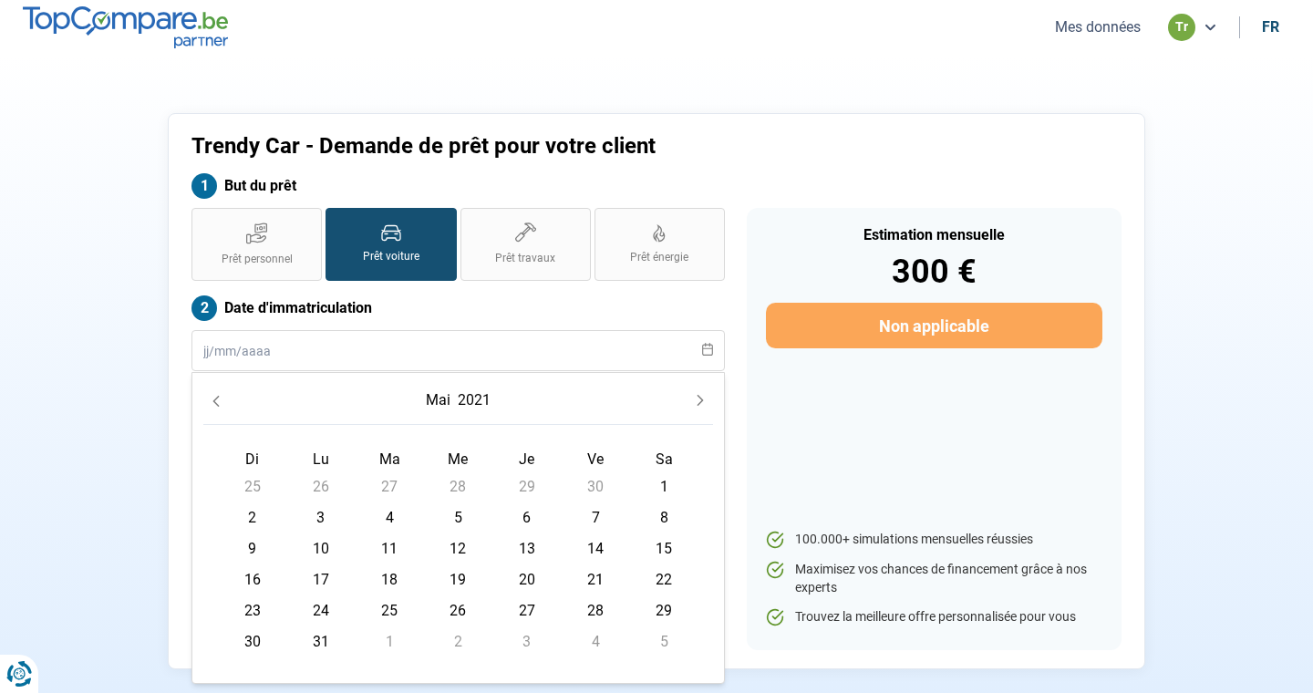
click at [705, 399] on icon "Next Month" at bounding box center [700, 400] width 13 height 13
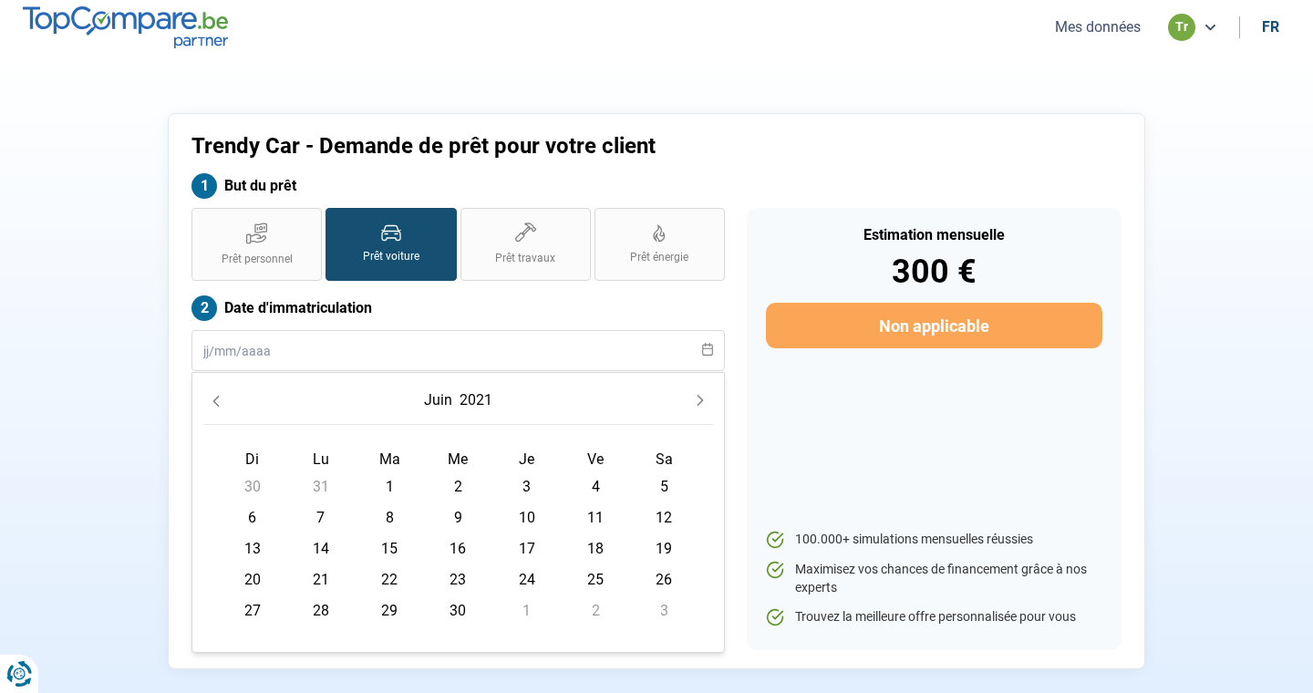
click at [705, 399] on icon "Next Month" at bounding box center [700, 400] width 13 height 13
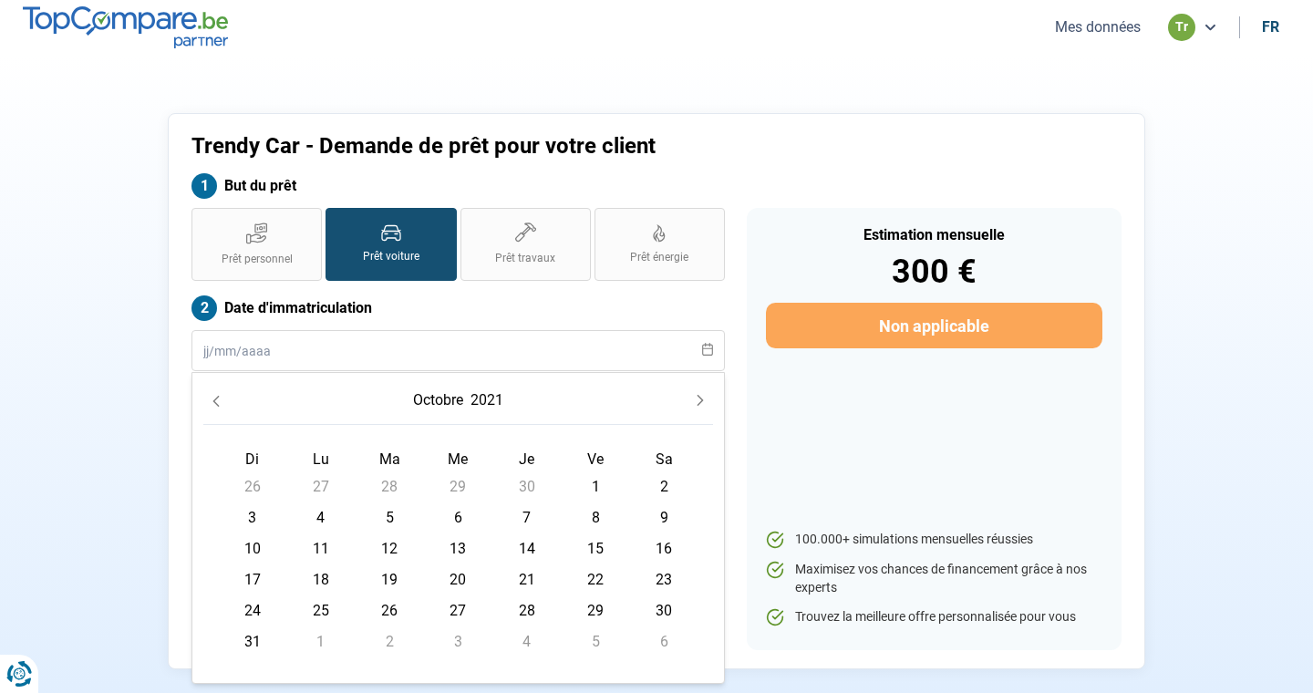
click at [524, 513] on span "7" at bounding box center [526, 517] width 29 height 29
type input "[DATE]"
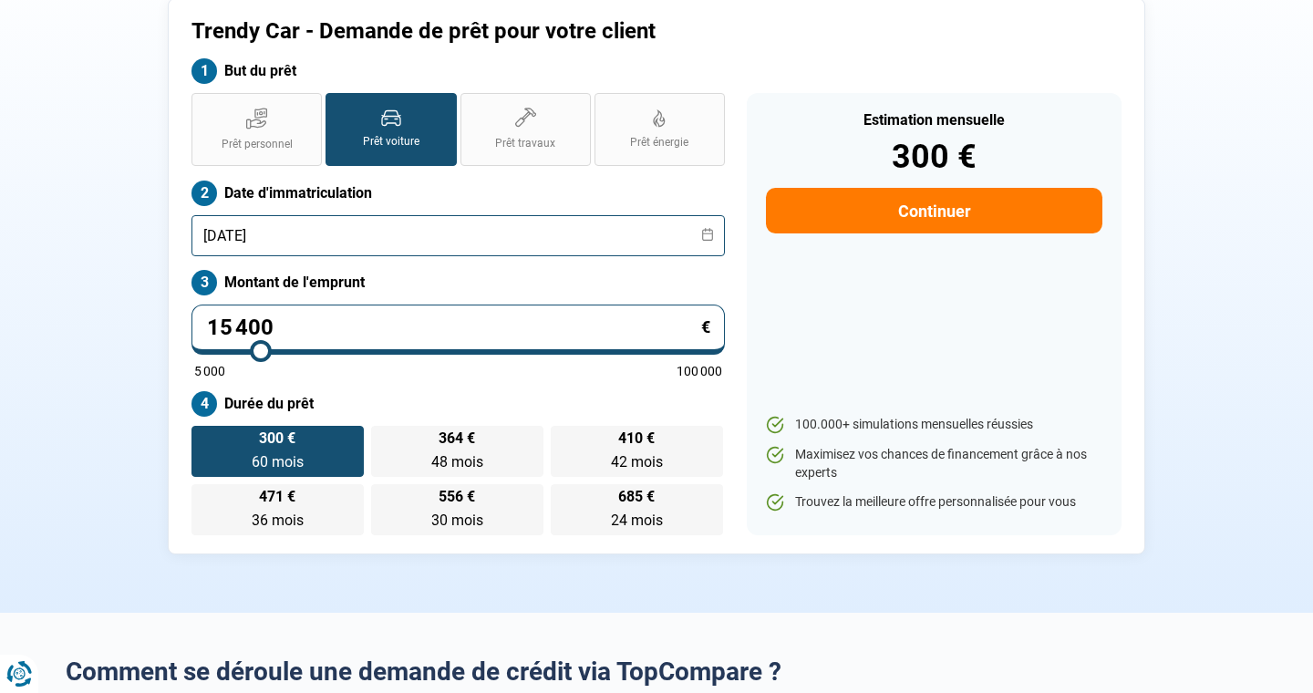
scroll to position [79, 0]
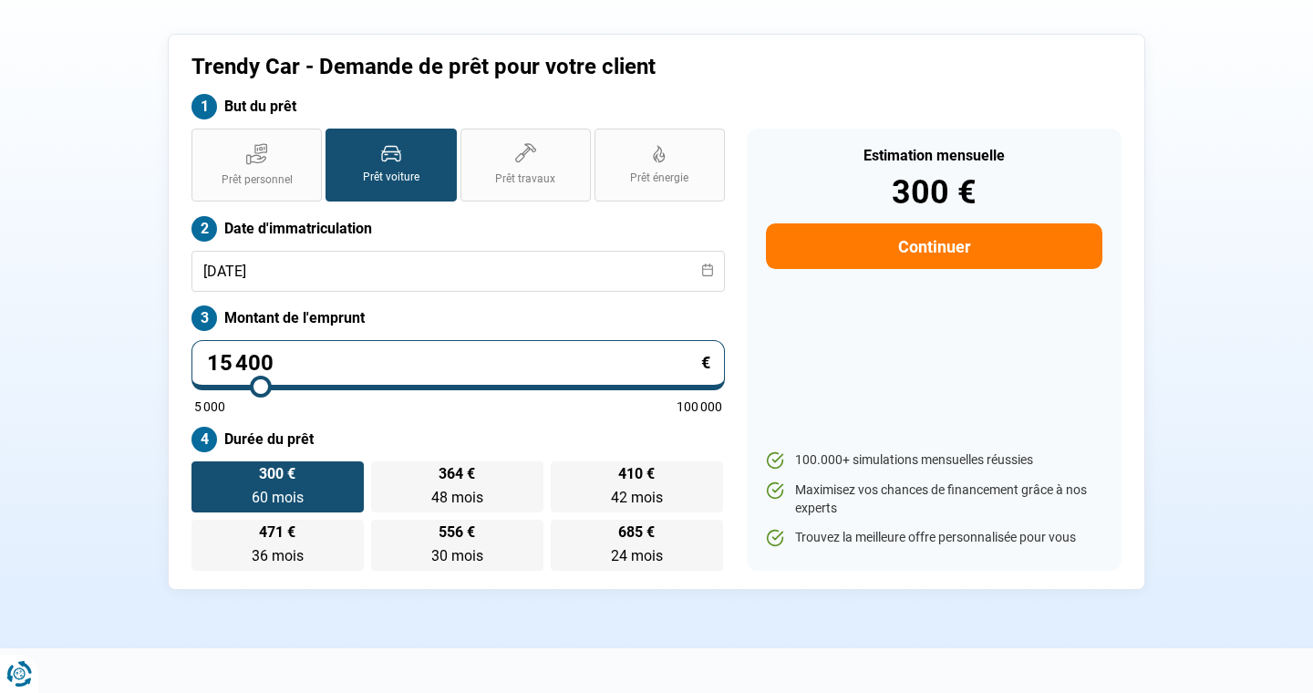
click at [923, 252] on button "Continuer" at bounding box center [934, 246] width 336 height 46
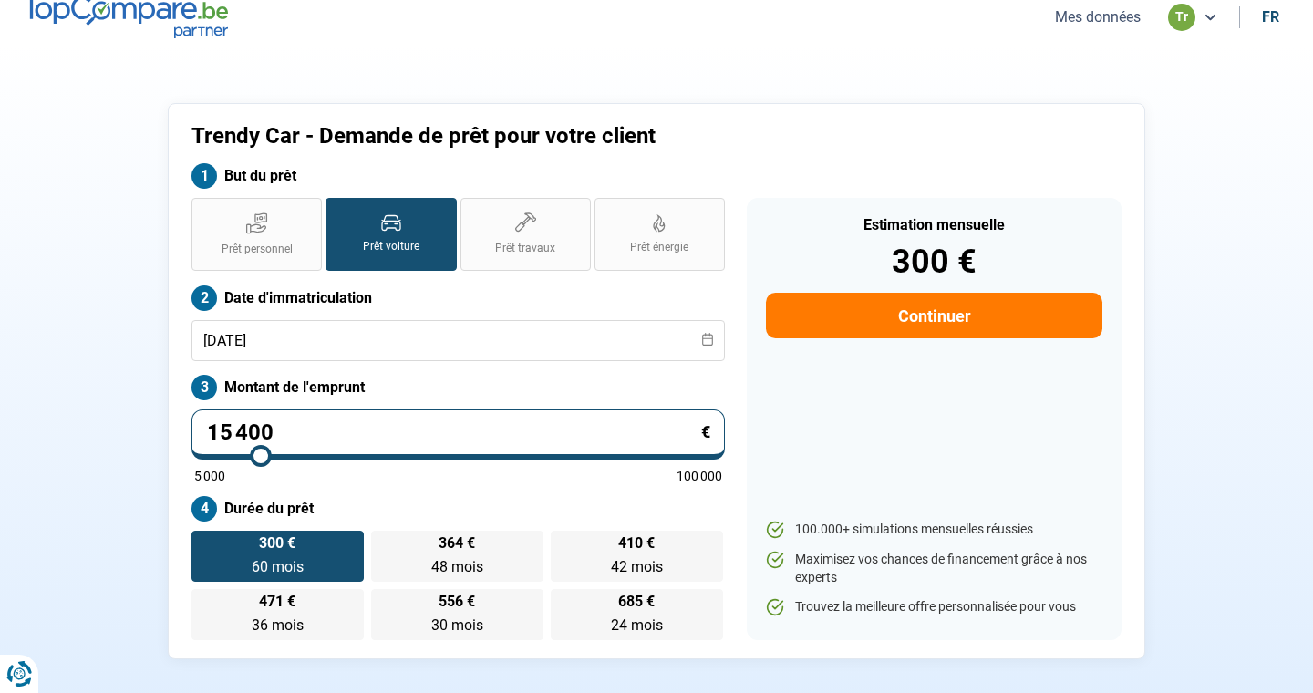
select select "32"
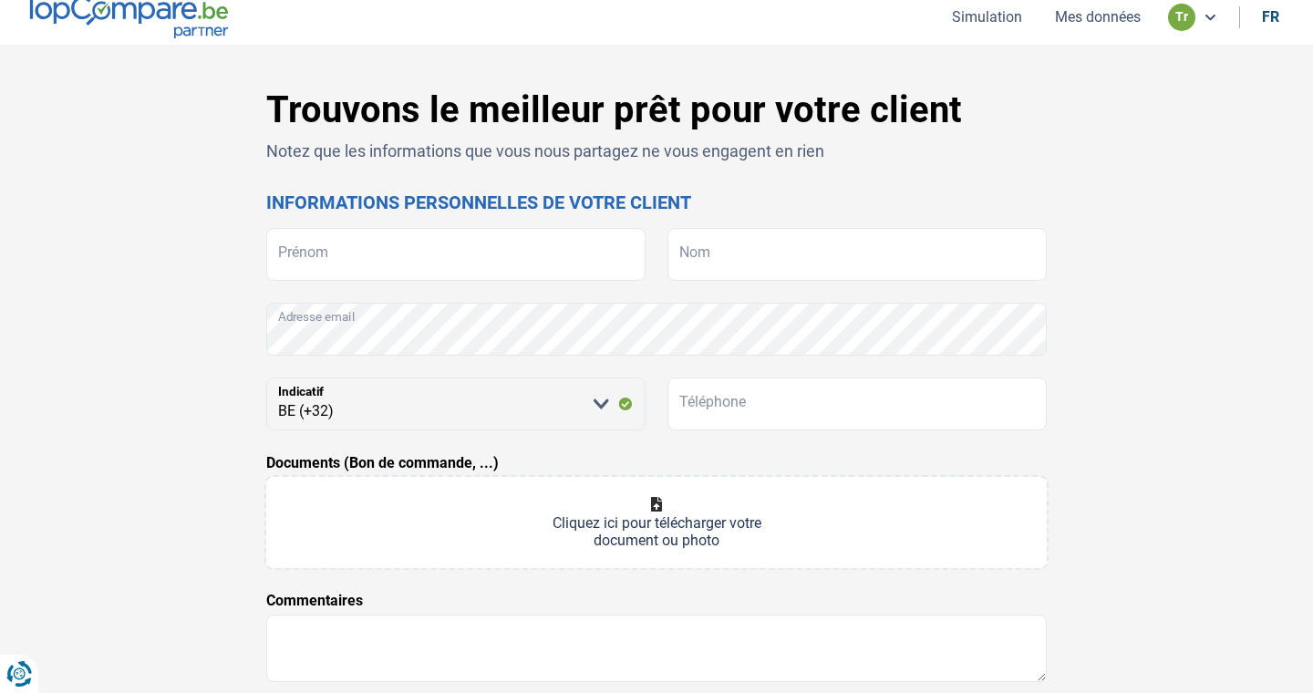
scroll to position [0, 0]
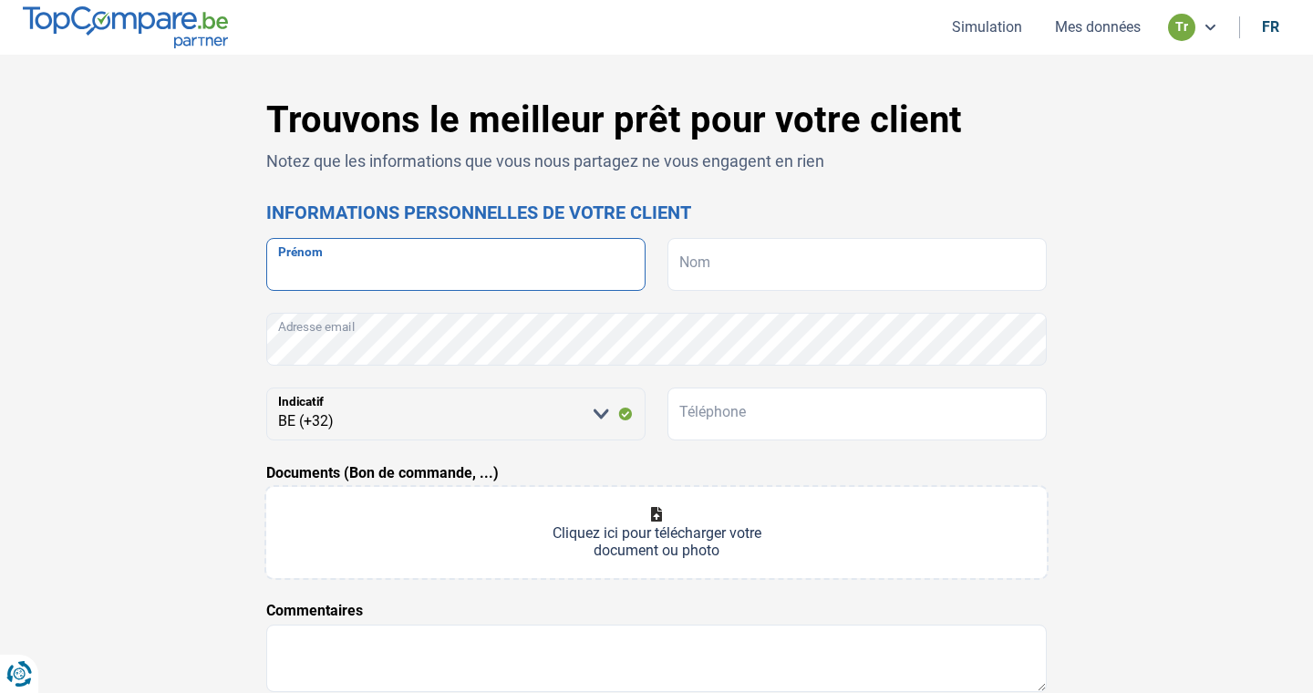
click at [470, 275] on input "Prénom" at bounding box center [455, 264] width 379 height 53
type input "Yusel"
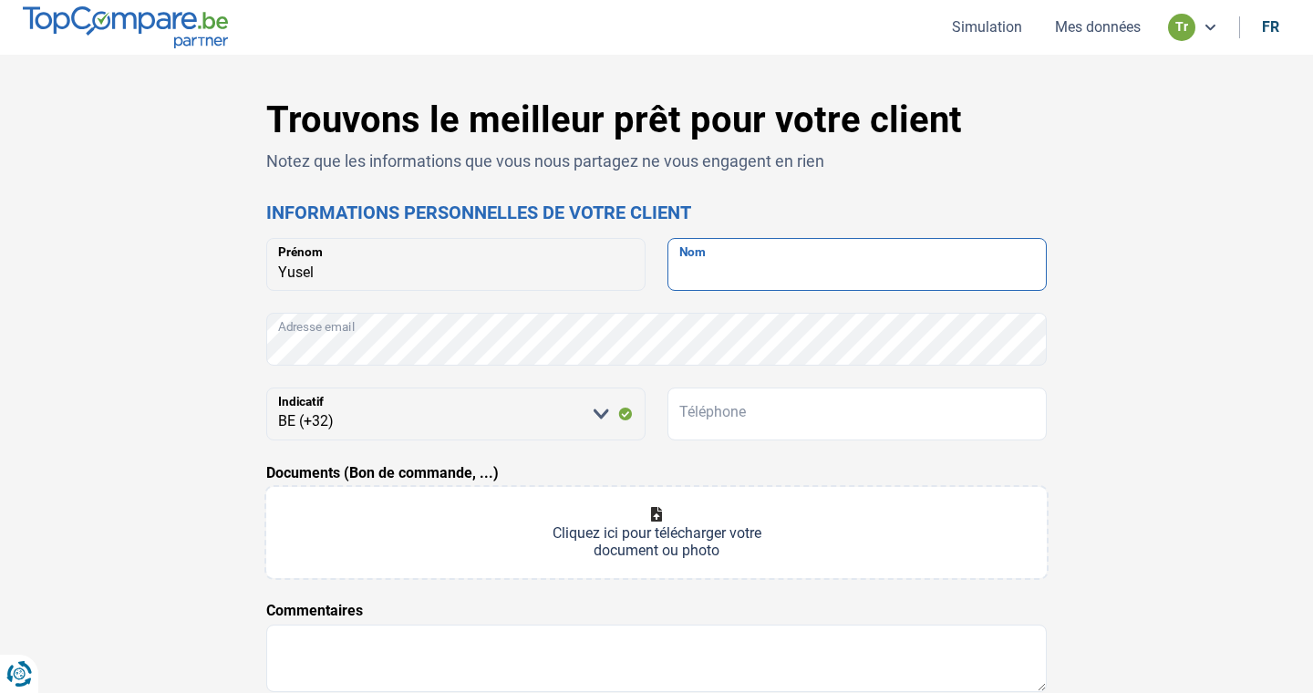
click at [744, 264] on input "Nom" at bounding box center [856, 264] width 379 height 53
type input "Yumer"
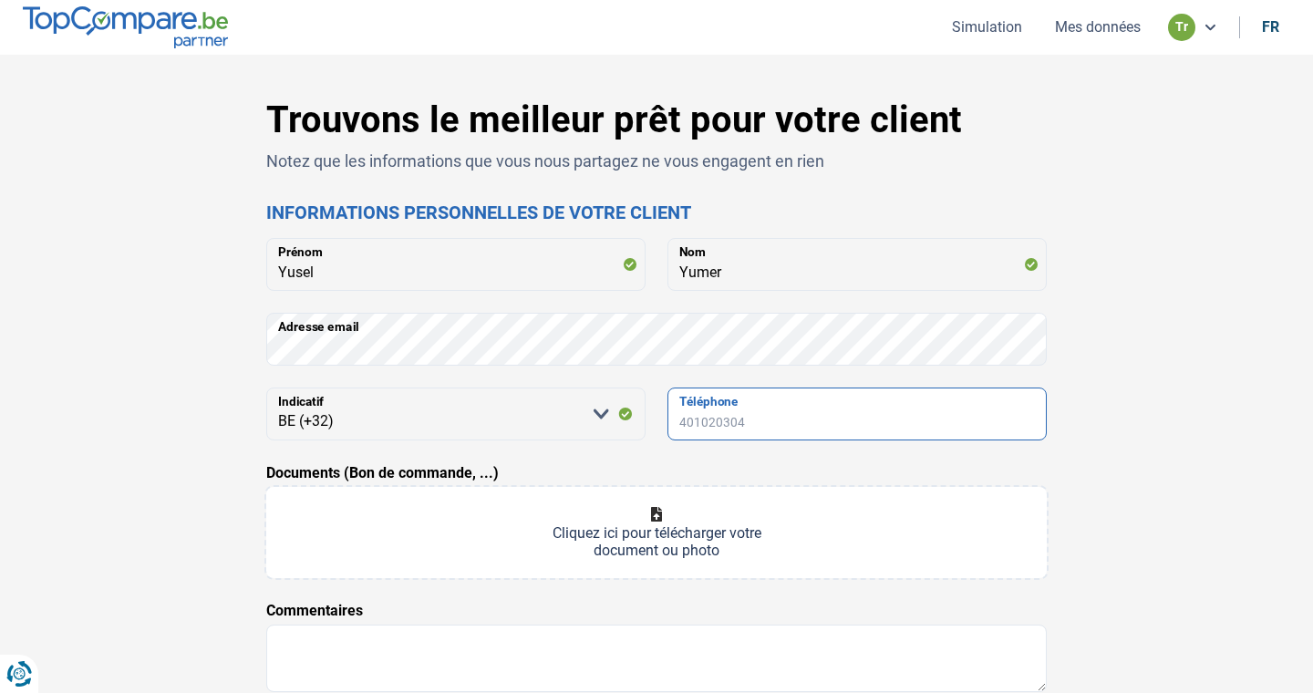
click at [757, 427] on input "Téléphone" at bounding box center [856, 413] width 379 height 53
type input "472474059"
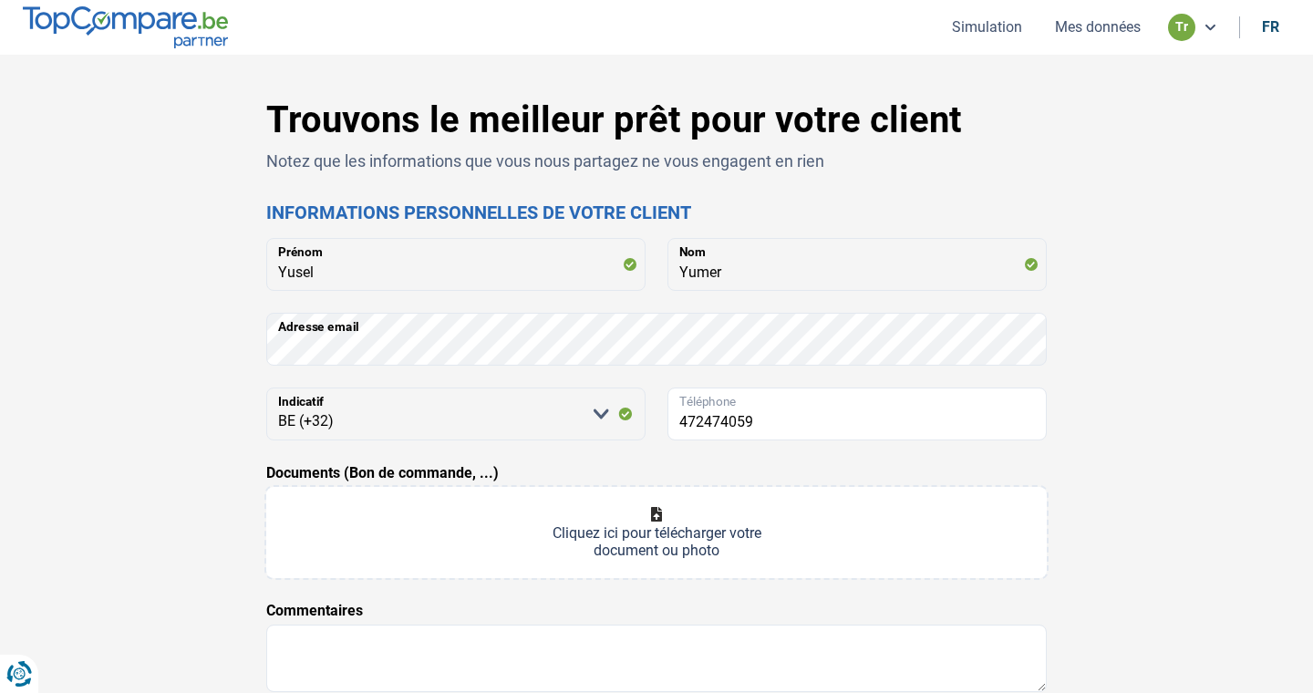
click at [1151, 425] on div "Trouvons le meilleur prêt pour votre client Notez que les informations que vous…" at bounding box center [656, 515] width 1203 height 834
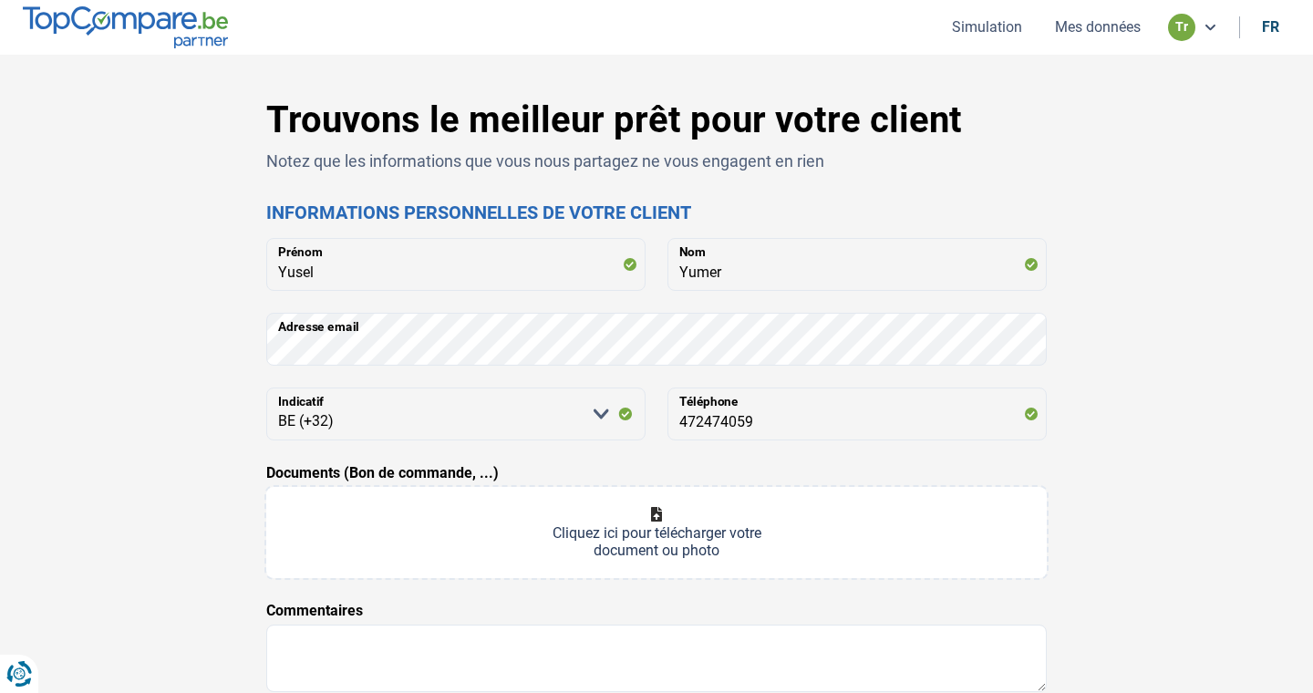
click at [974, 26] on button "Simulation" at bounding box center [986, 26] width 81 height 19
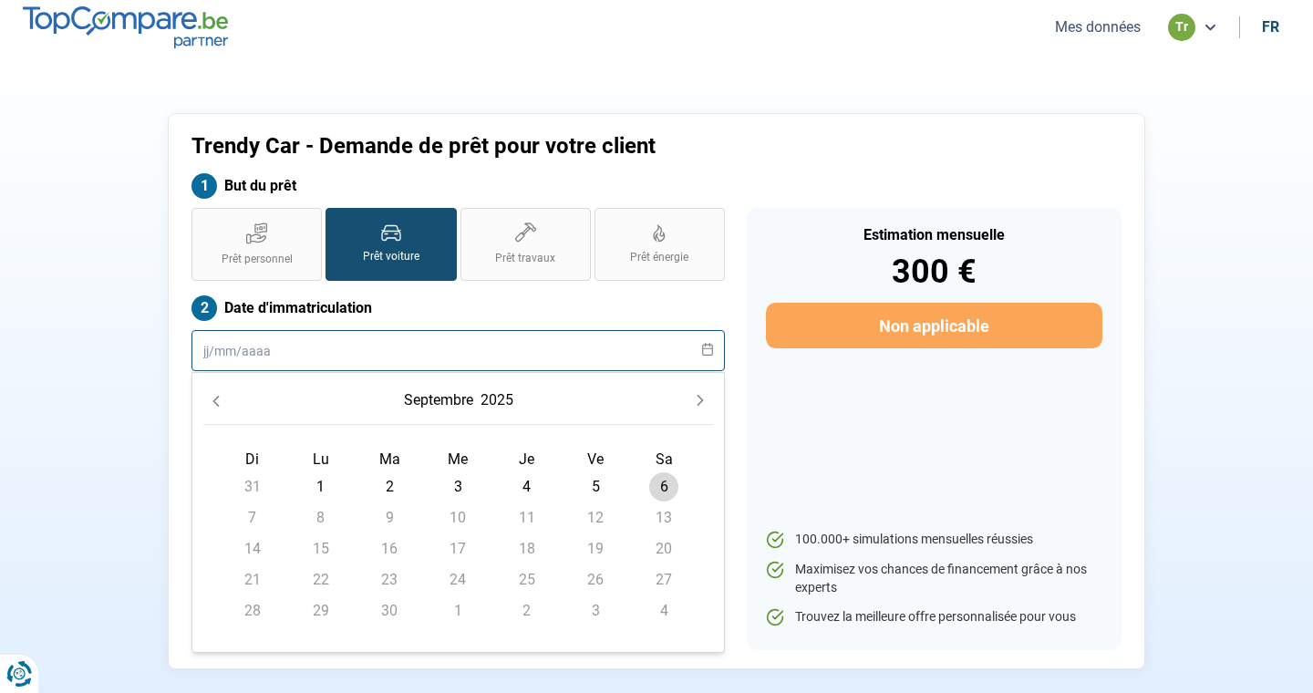
click at [293, 350] on input "text" at bounding box center [457, 350] width 533 height 41
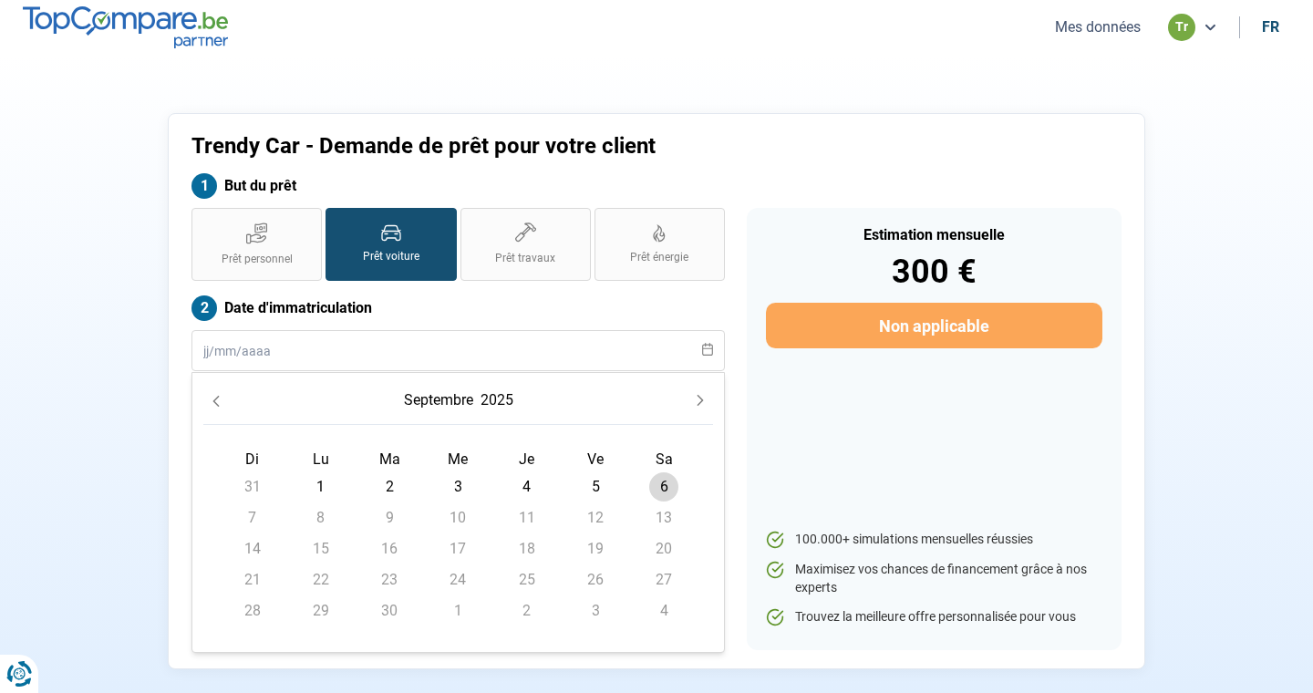
click at [220, 401] on icon "Previous Month" at bounding box center [216, 401] width 13 height 13
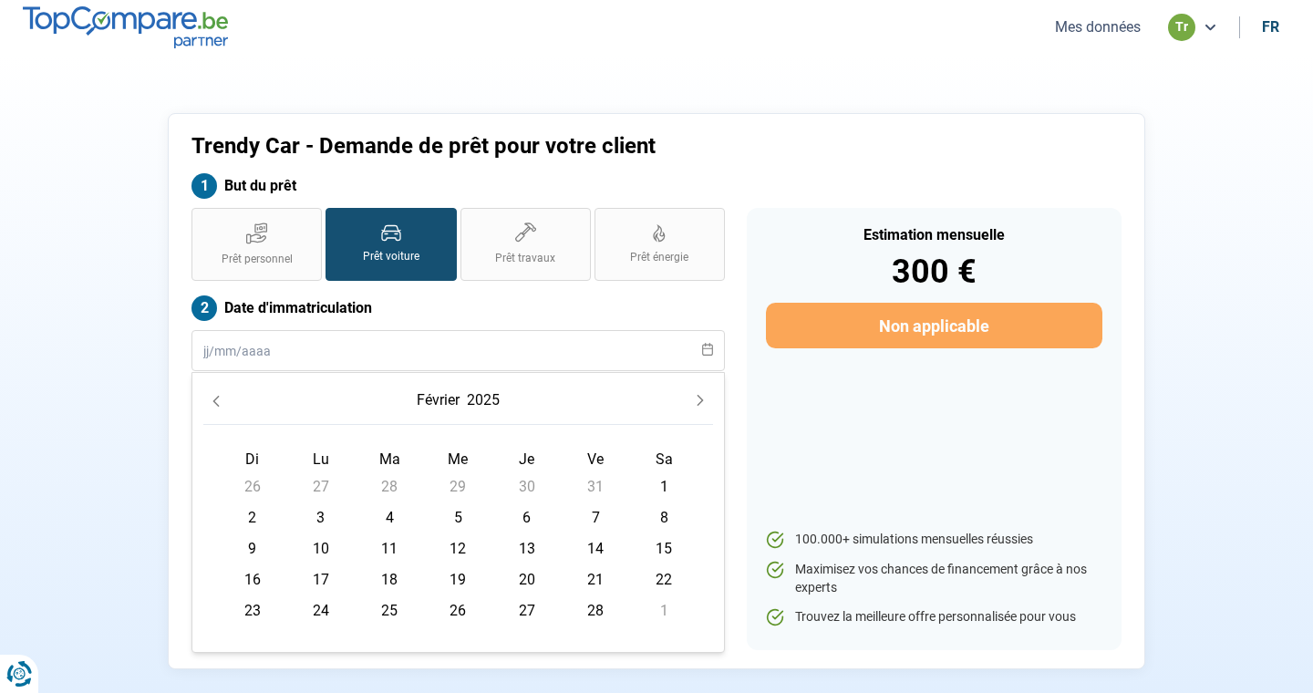
click at [220, 401] on icon "Previous Month" at bounding box center [216, 401] width 13 height 13
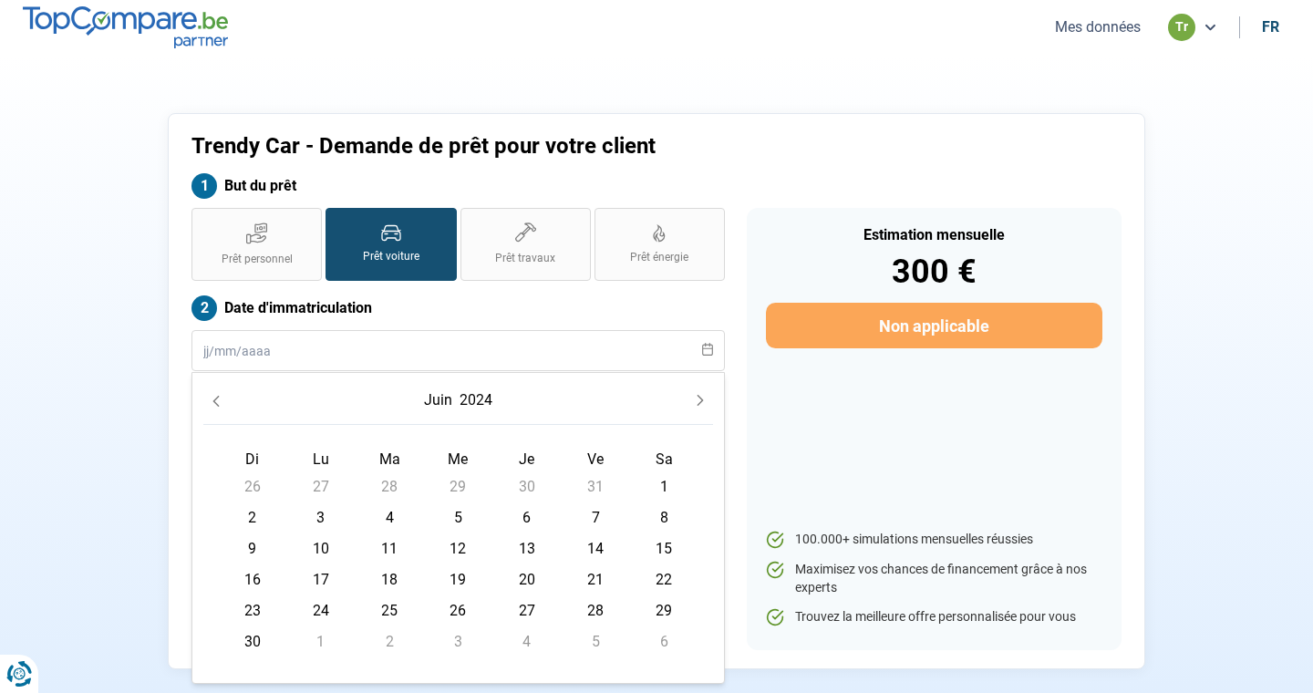
click at [220, 401] on icon "Previous Month" at bounding box center [216, 401] width 13 height 13
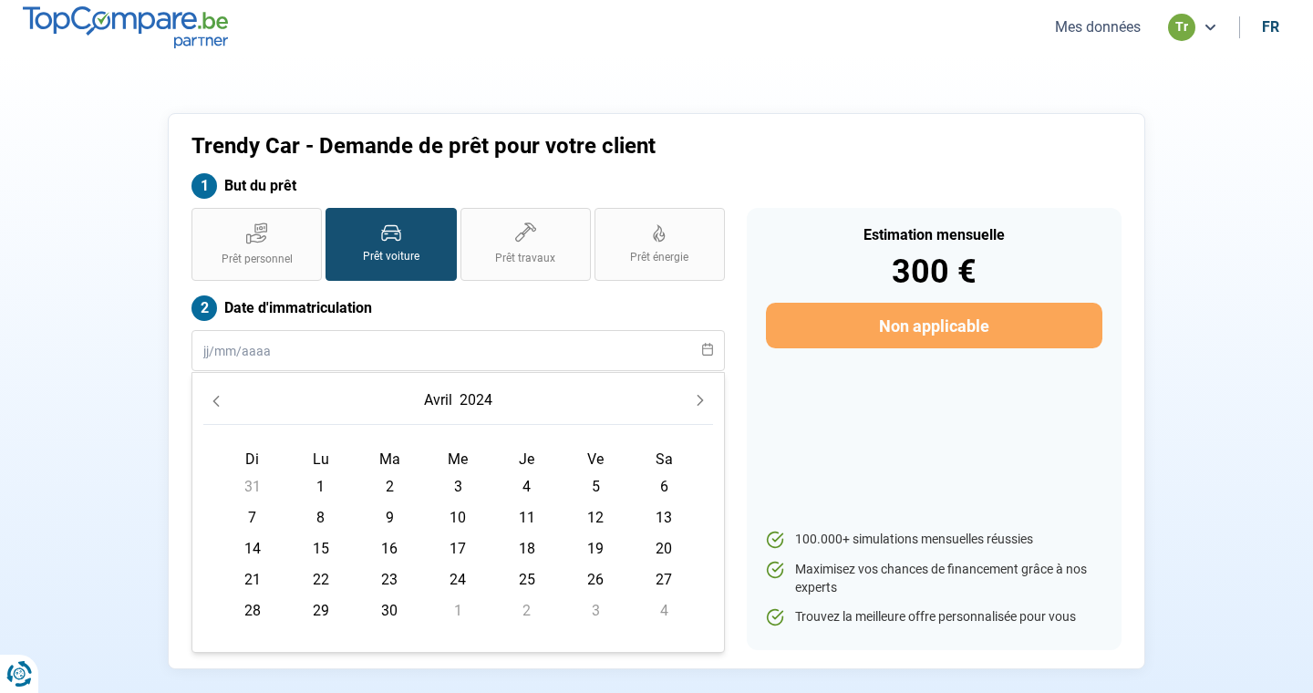
click at [220, 401] on icon "Previous Month" at bounding box center [216, 401] width 13 height 13
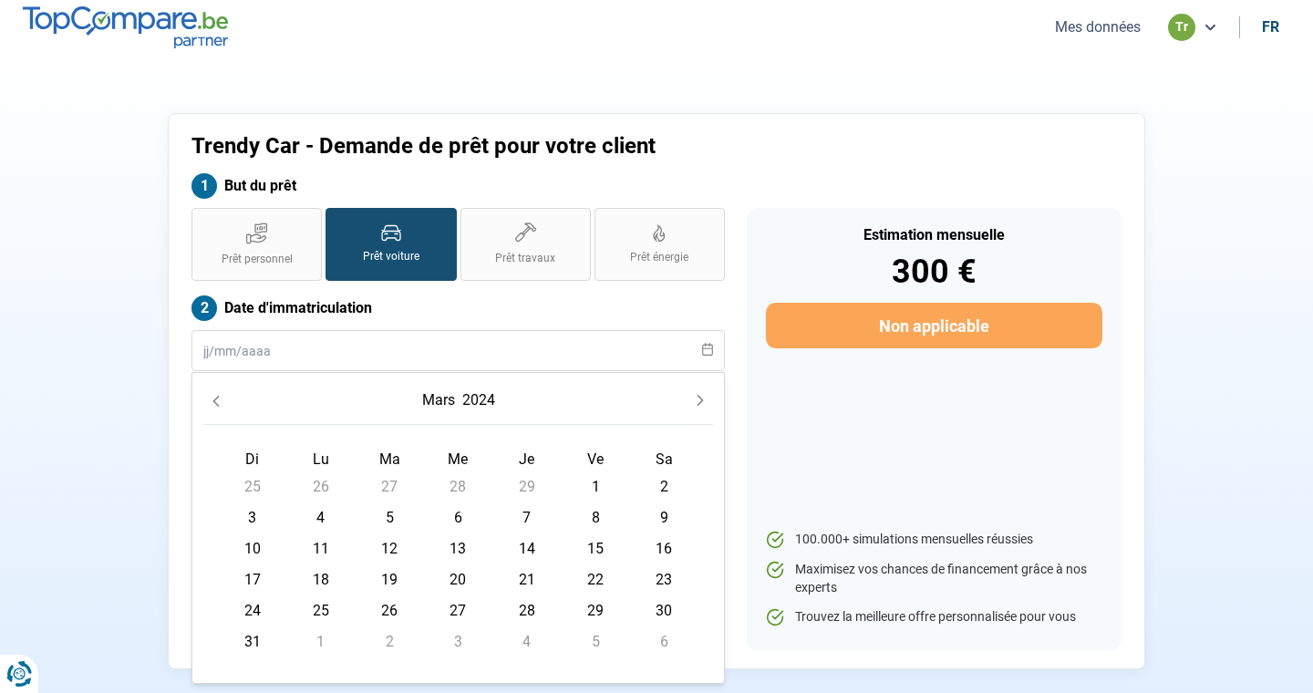
click at [220, 401] on icon "Previous Month" at bounding box center [216, 401] width 13 height 13
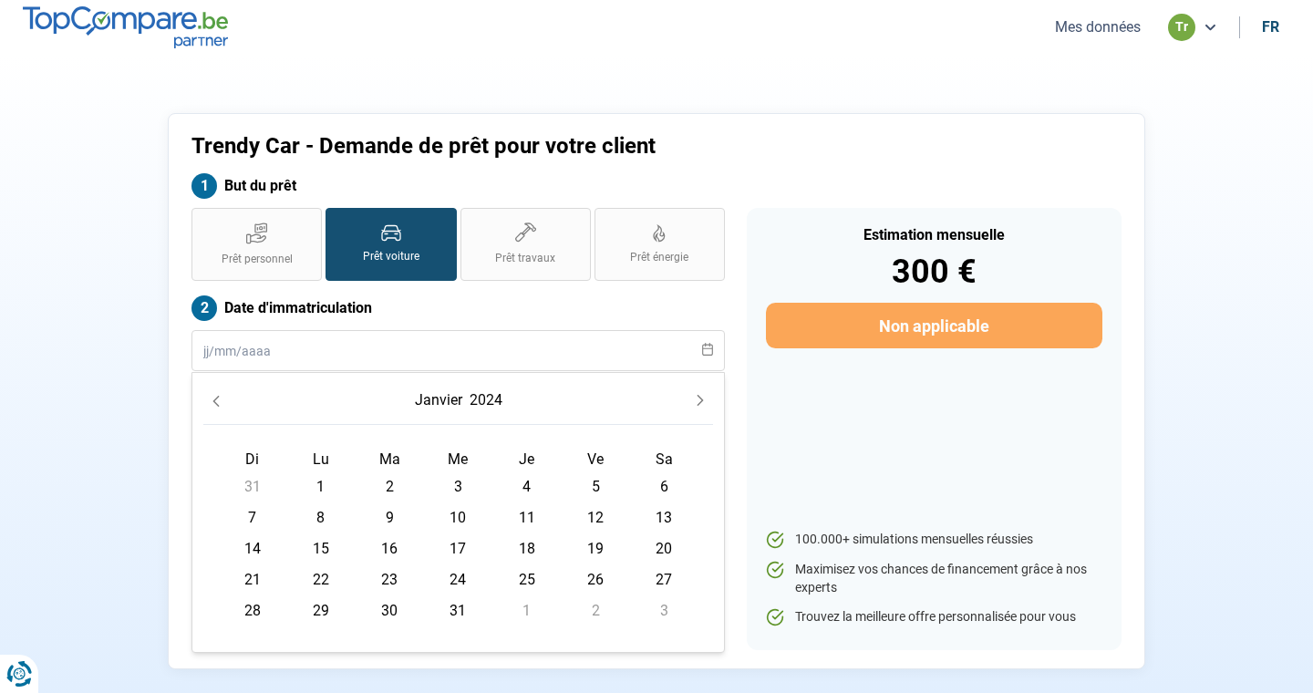
click at [220, 401] on icon "Previous Month" at bounding box center [216, 401] width 13 height 13
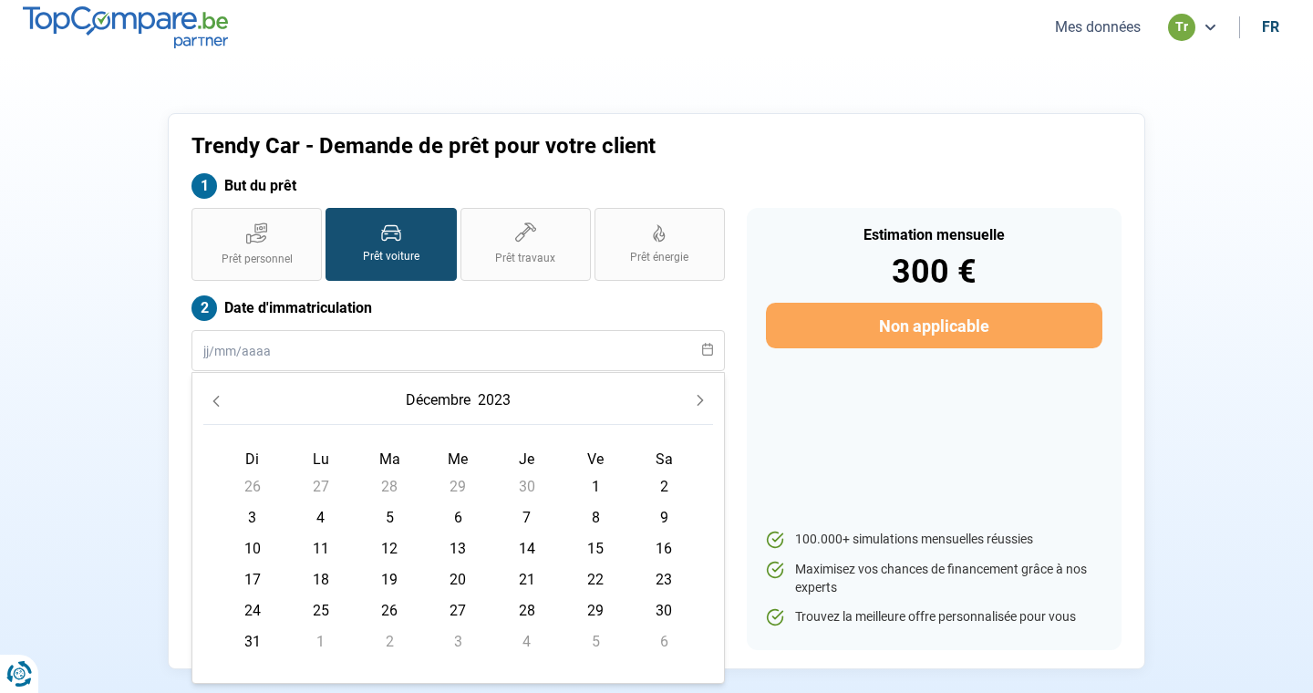
click at [220, 401] on icon "Previous Month" at bounding box center [216, 401] width 13 height 13
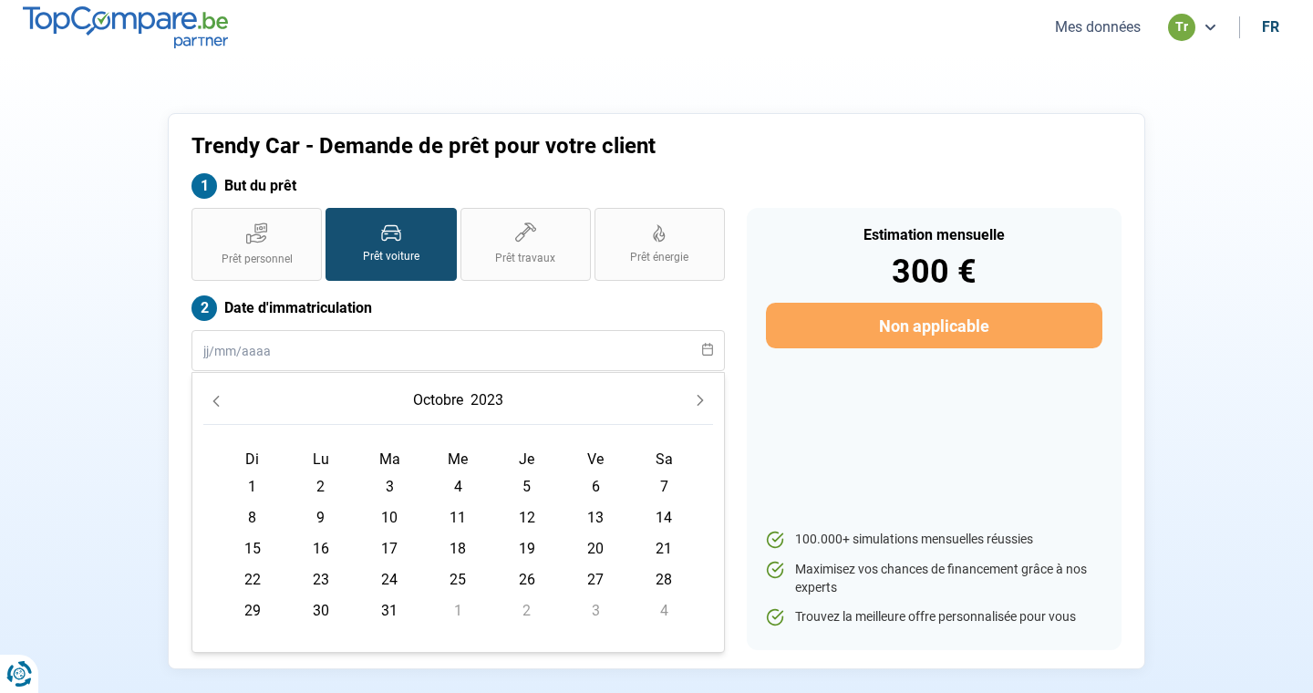
click at [220, 401] on icon "Previous Month" at bounding box center [216, 401] width 13 height 13
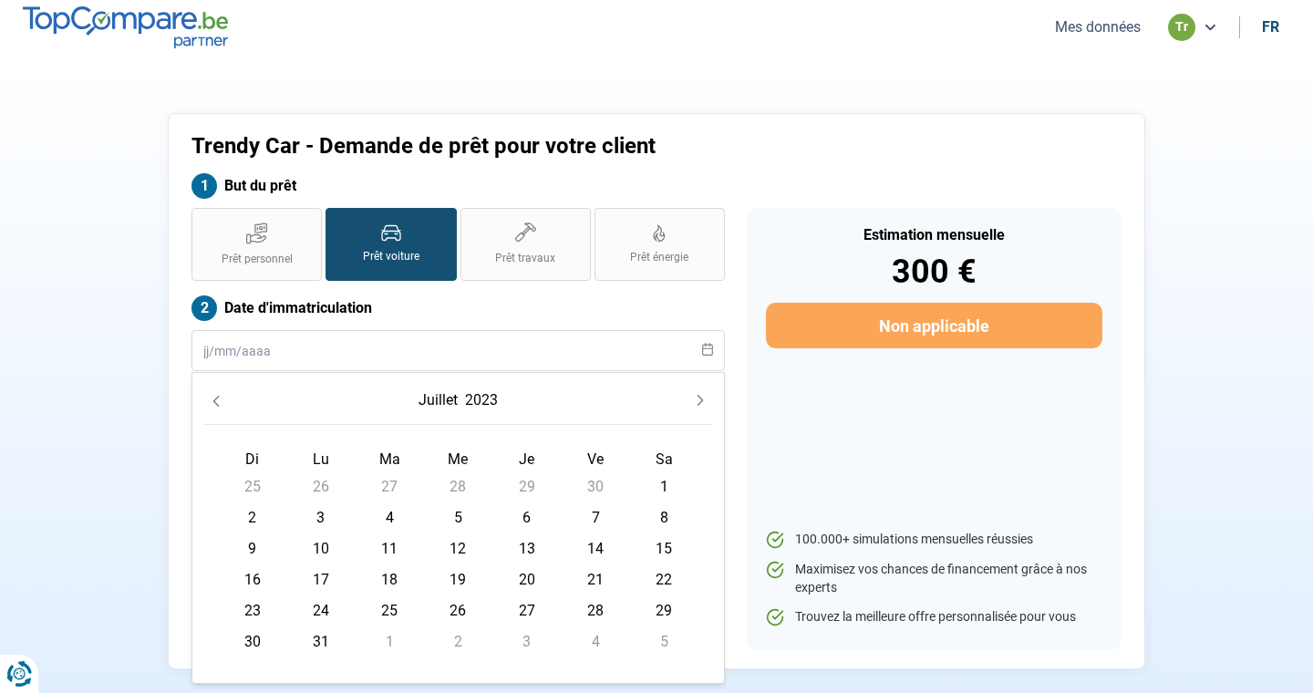
click at [220, 401] on icon "Previous Month" at bounding box center [216, 401] width 13 height 13
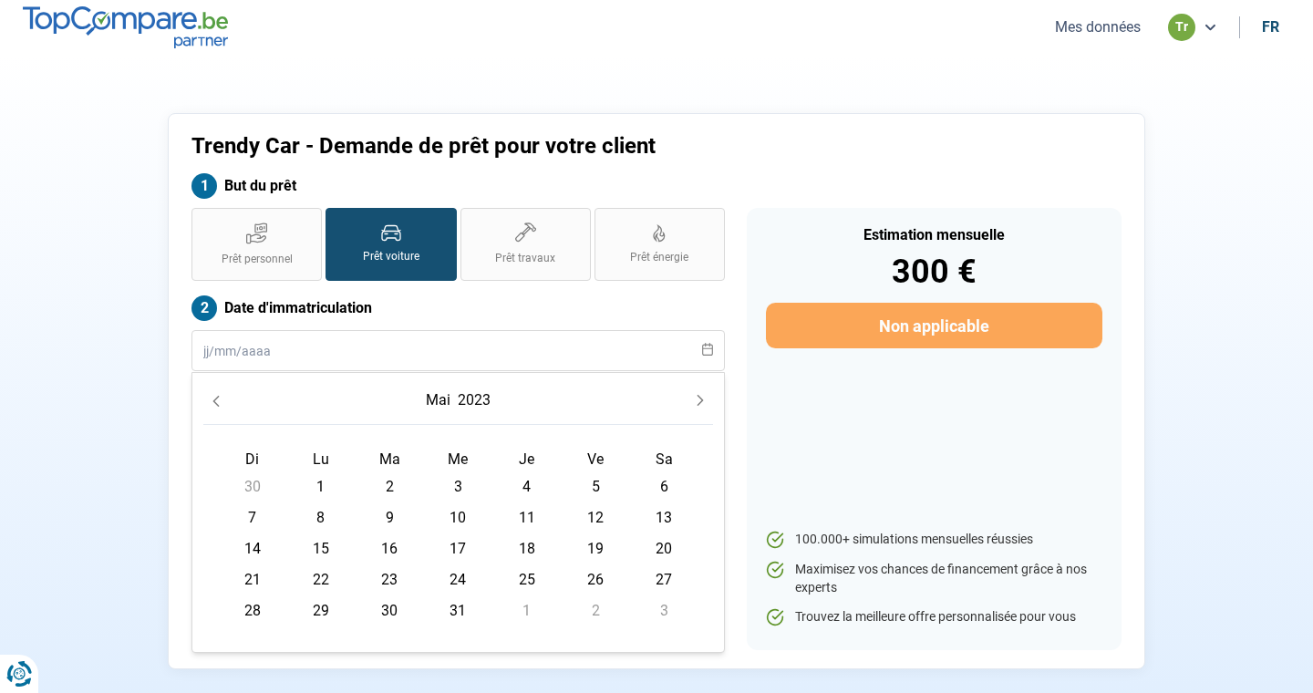
click at [220, 401] on icon "Previous Month" at bounding box center [216, 401] width 13 height 13
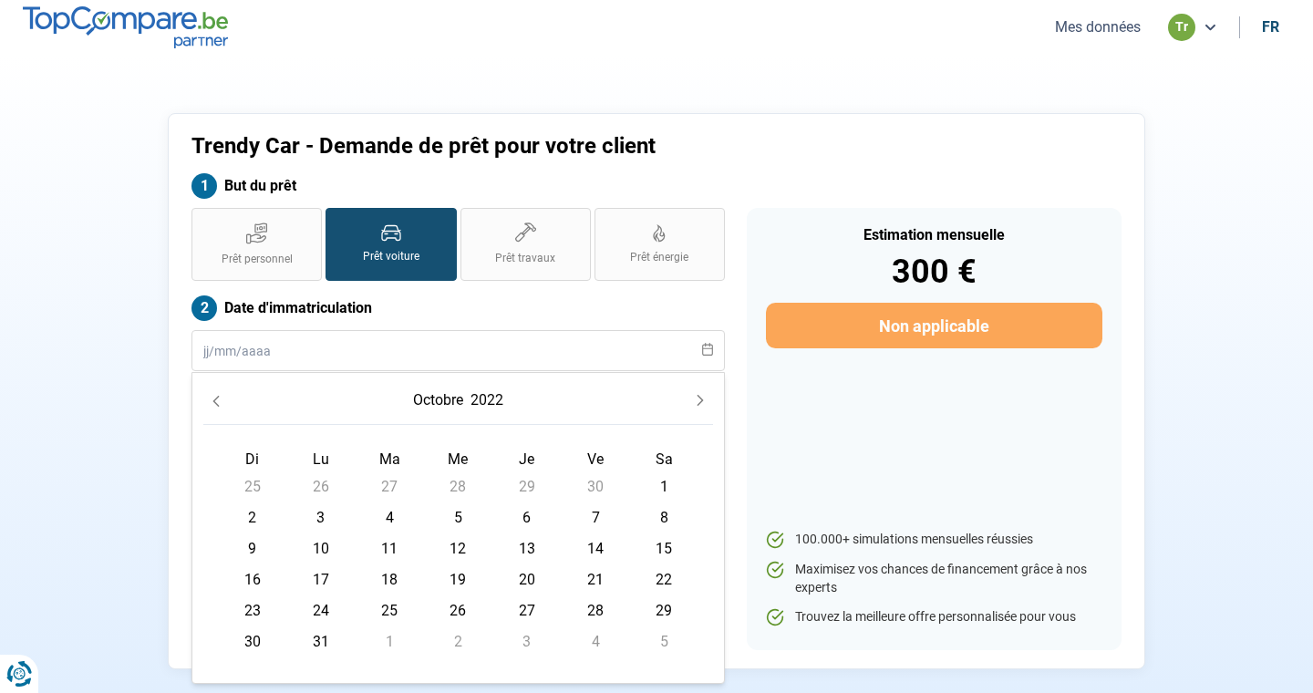
click at [220, 401] on icon "Previous Month" at bounding box center [216, 401] width 13 height 13
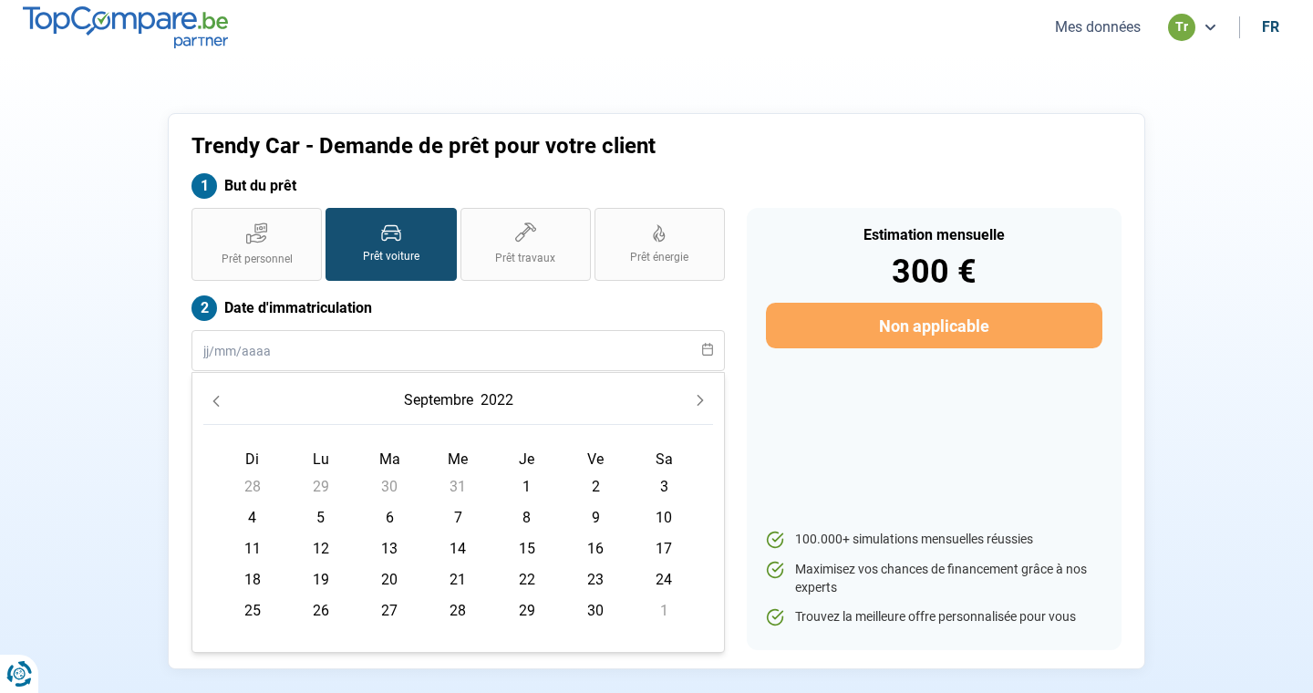
click at [220, 401] on icon "Previous Month" at bounding box center [216, 401] width 13 height 13
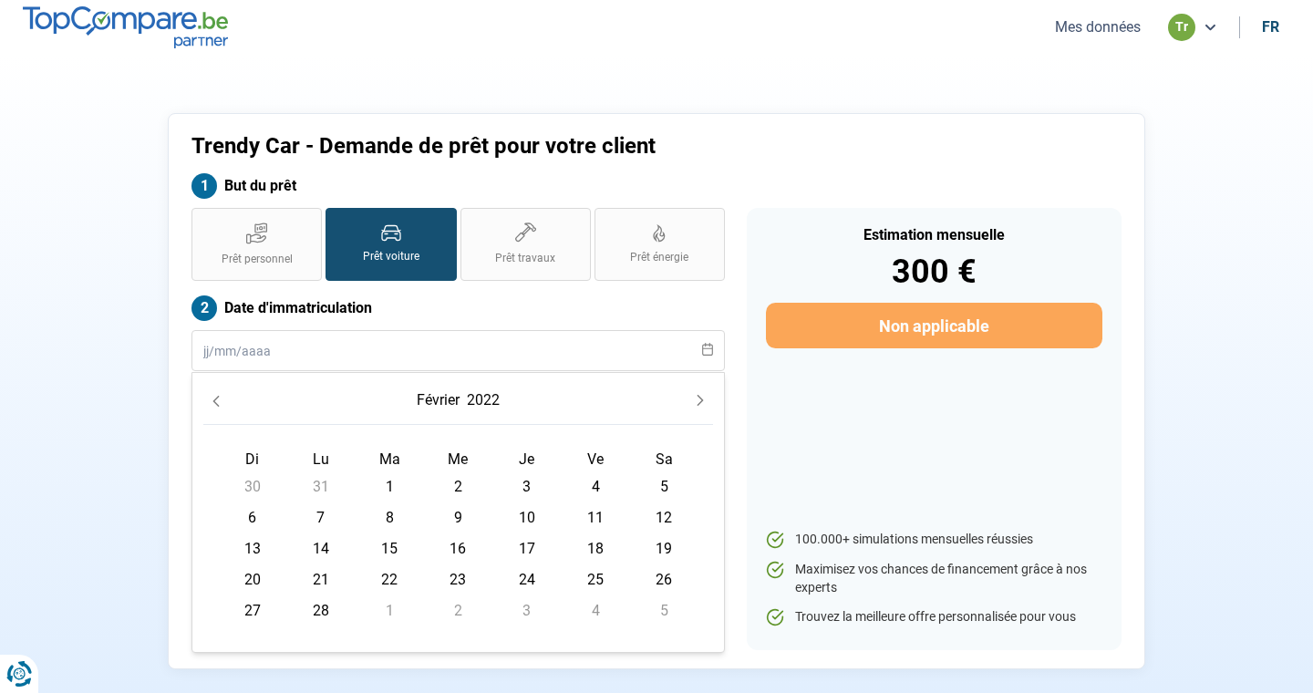
click at [220, 401] on icon "Previous Month" at bounding box center [216, 401] width 13 height 13
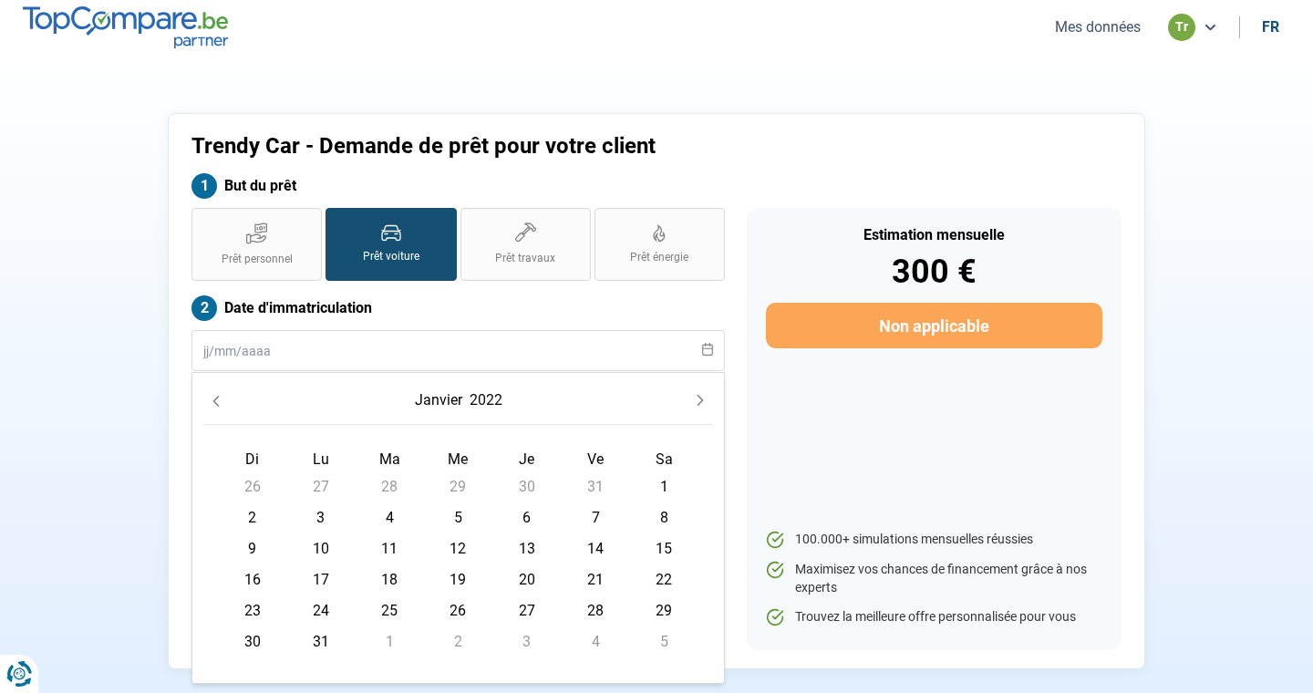
click at [220, 401] on icon "Previous Month" at bounding box center [216, 401] width 13 height 13
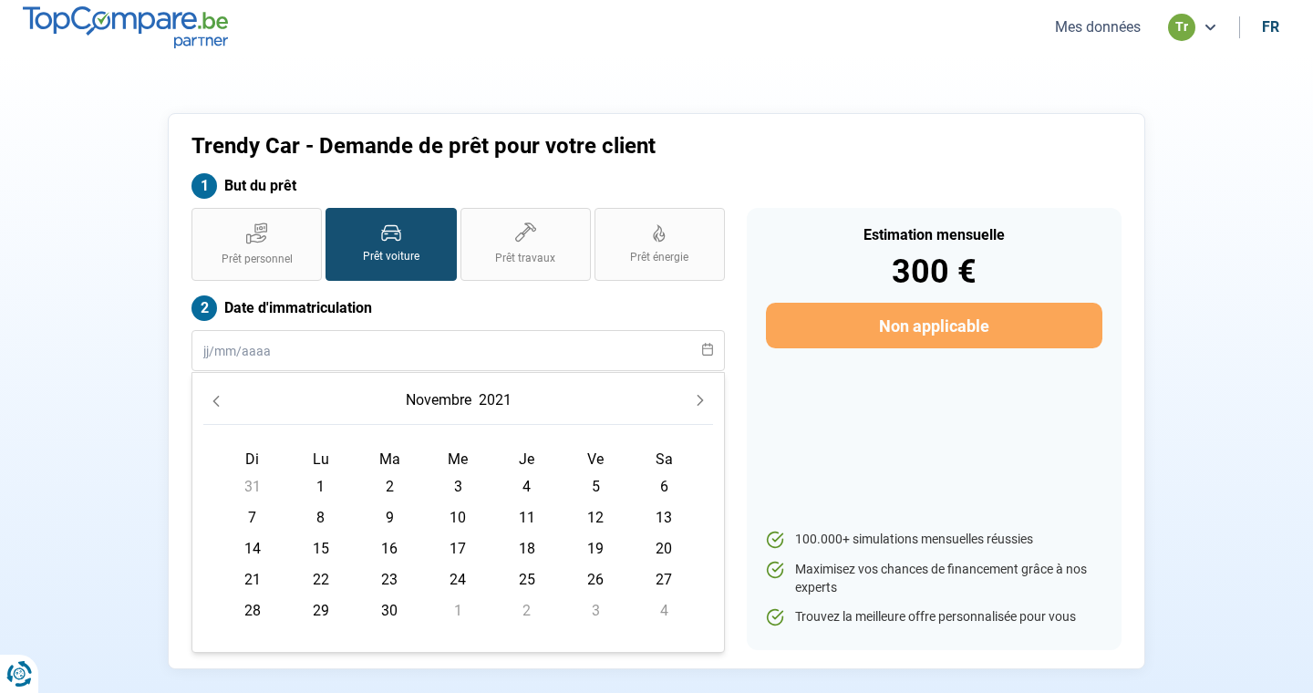
click at [220, 401] on icon "Previous Month" at bounding box center [216, 401] width 13 height 13
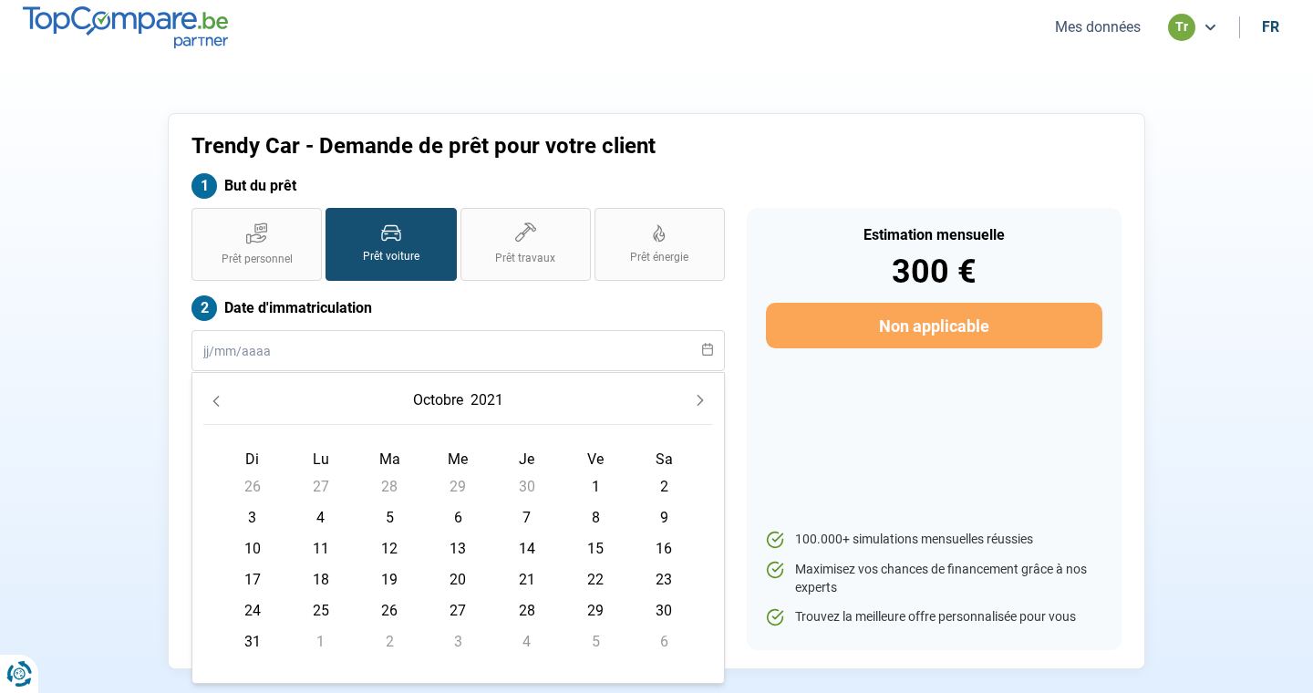
click at [220, 401] on icon "Previous Month" at bounding box center [216, 401] width 13 height 13
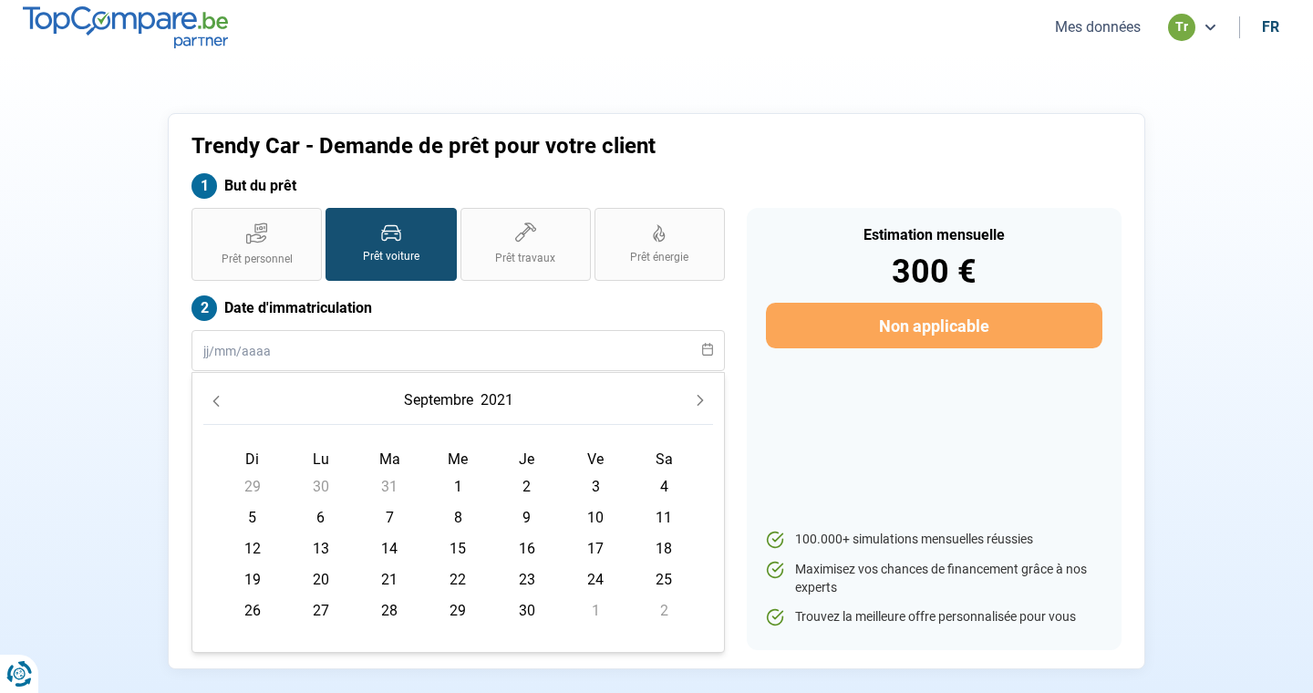
click at [220, 401] on icon "Previous Month" at bounding box center [216, 401] width 13 height 13
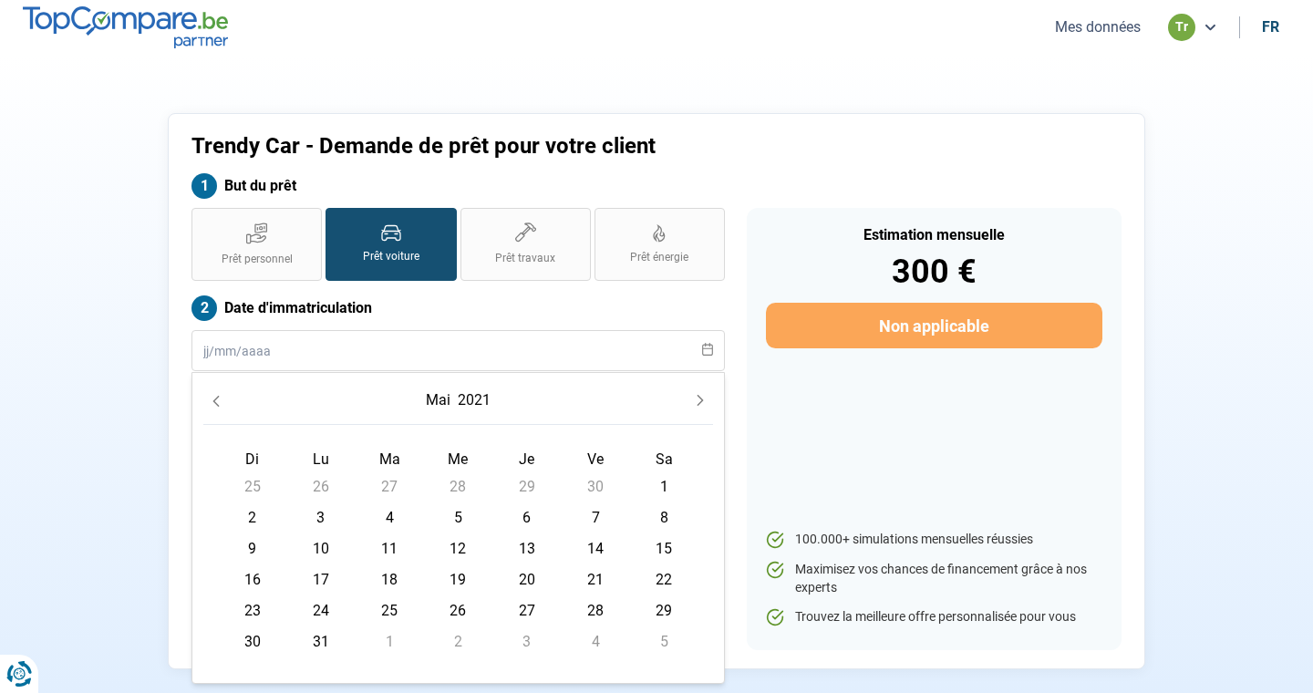
click at [220, 401] on icon "Previous Month" at bounding box center [216, 401] width 13 height 13
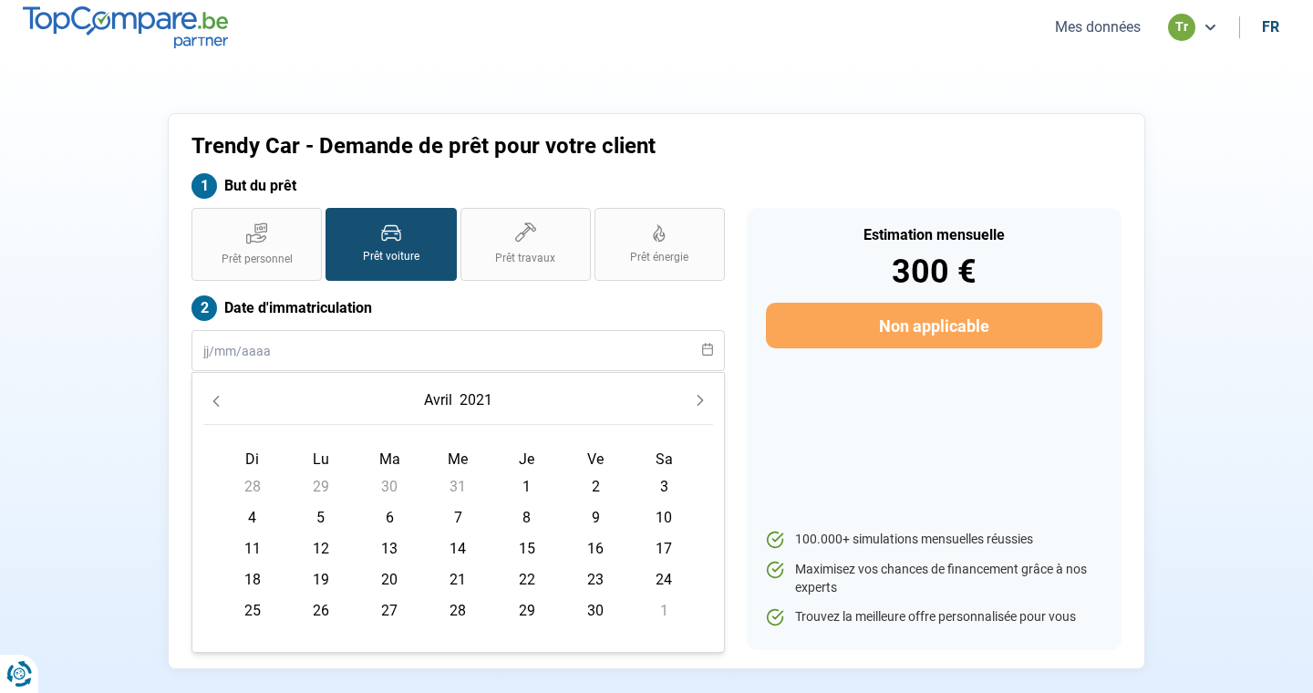
click at [694, 403] on icon "Next Month" at bounding box center [700, 400] width 13 height 13
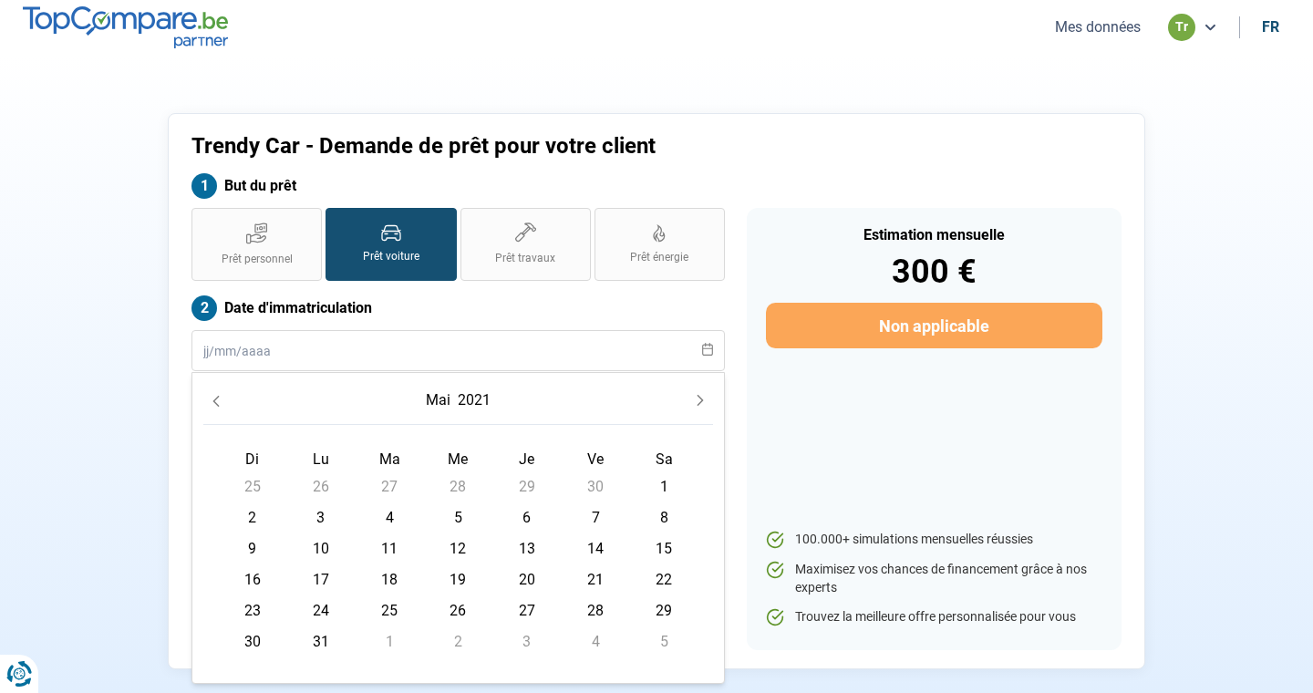
click at [662, 490] on span "1" at bounding box center [663, 486] width 29 height 29
type input "[DATE]"
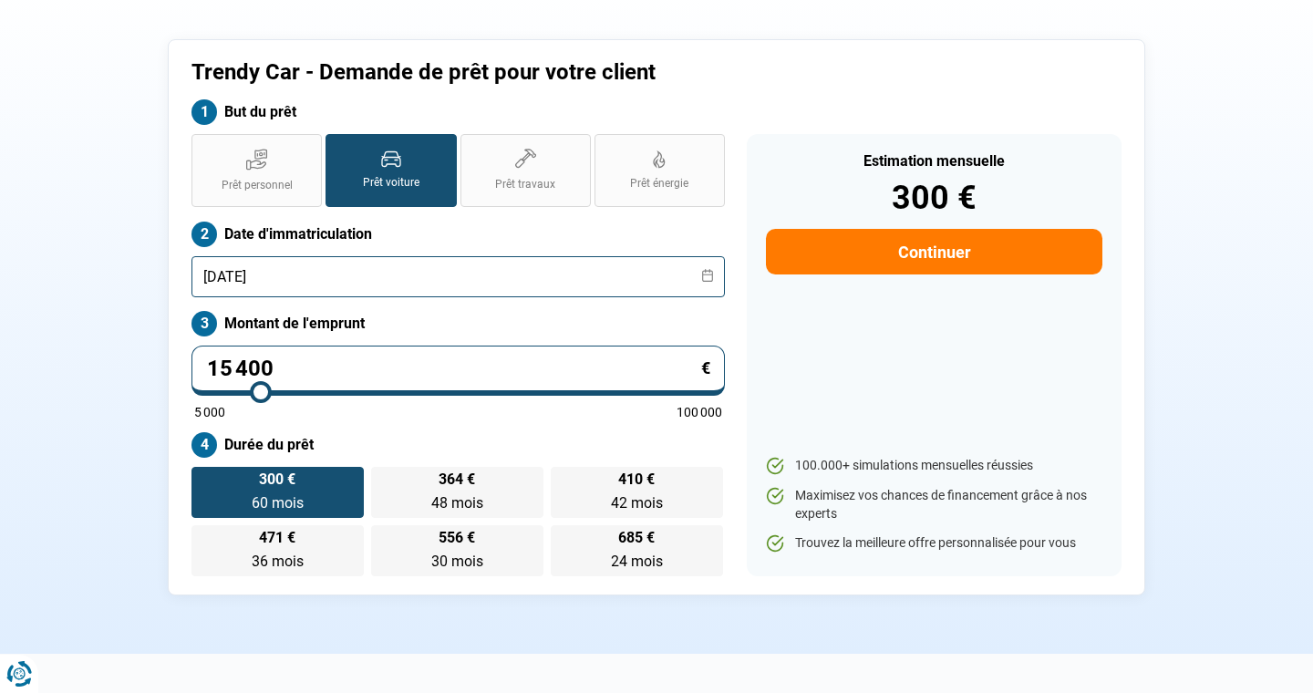
scroll to position [77, 0]
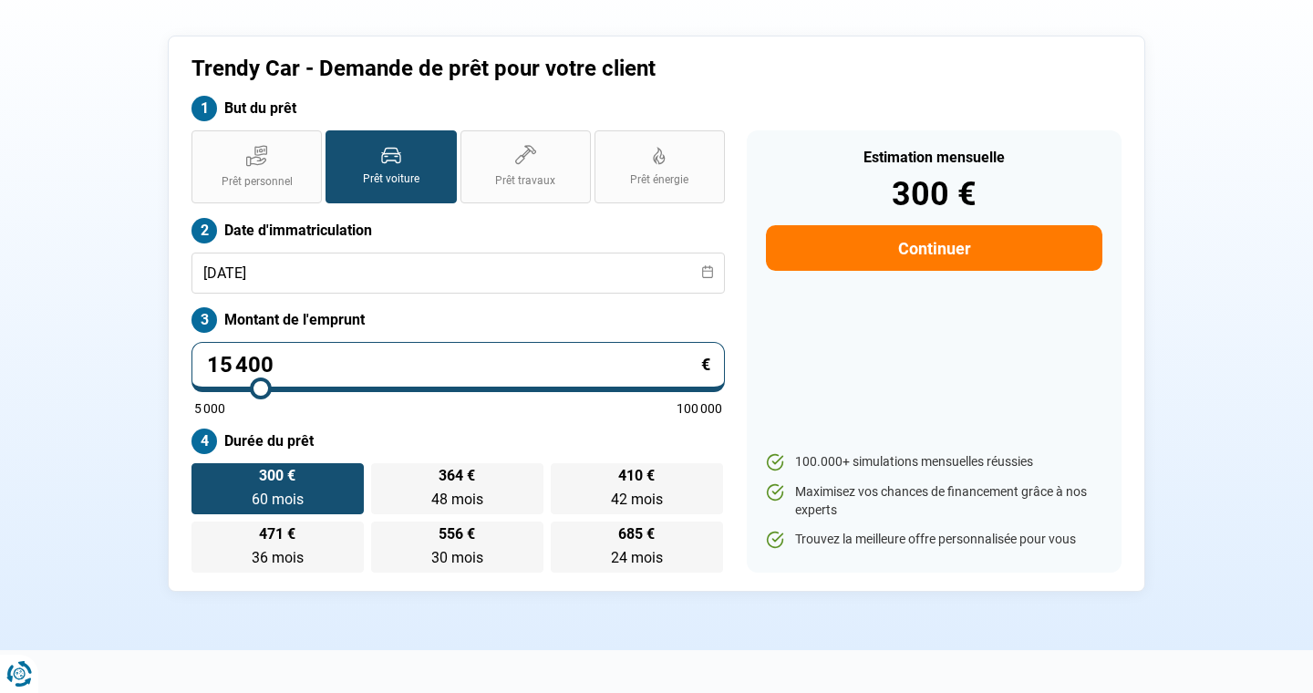
click at [324, 357] on input "15 400" at bounding box center [457, 367] width 533 height 50
type input "1 540"
type input "5000"
type input "154"
type input "5000"
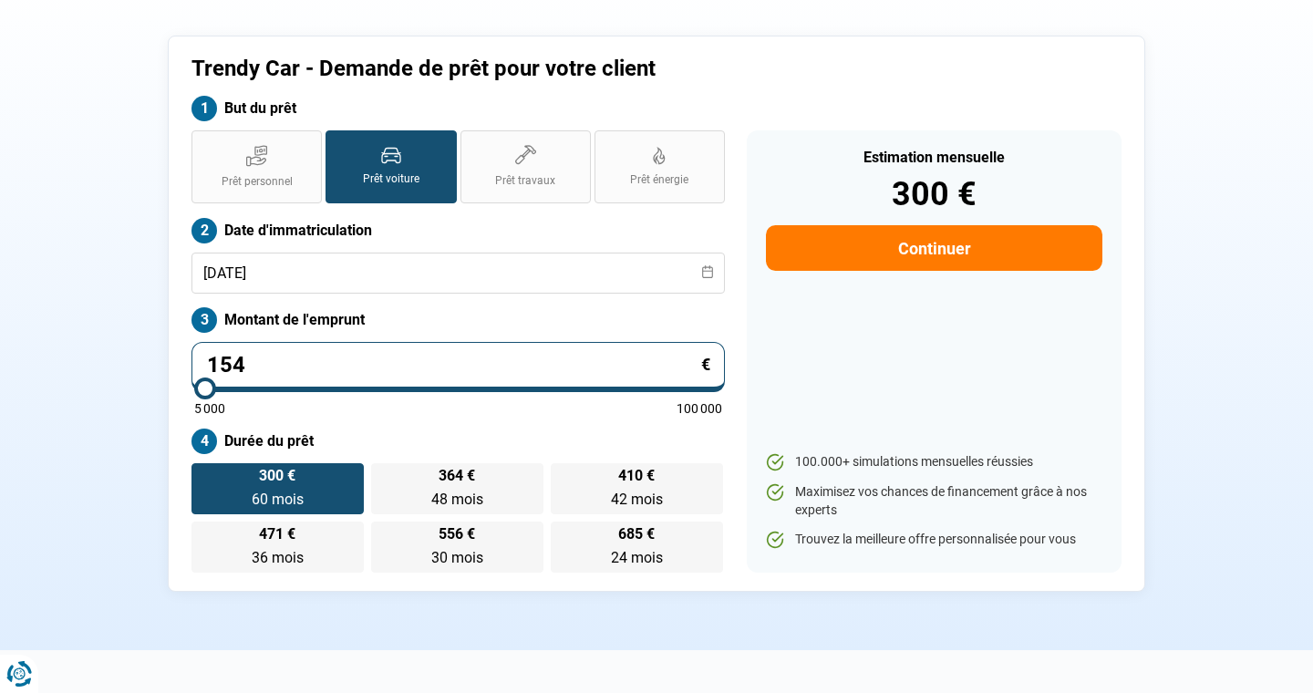
type input "15"
type input "5000"
type input "1"
type input "5000"
type input "16"
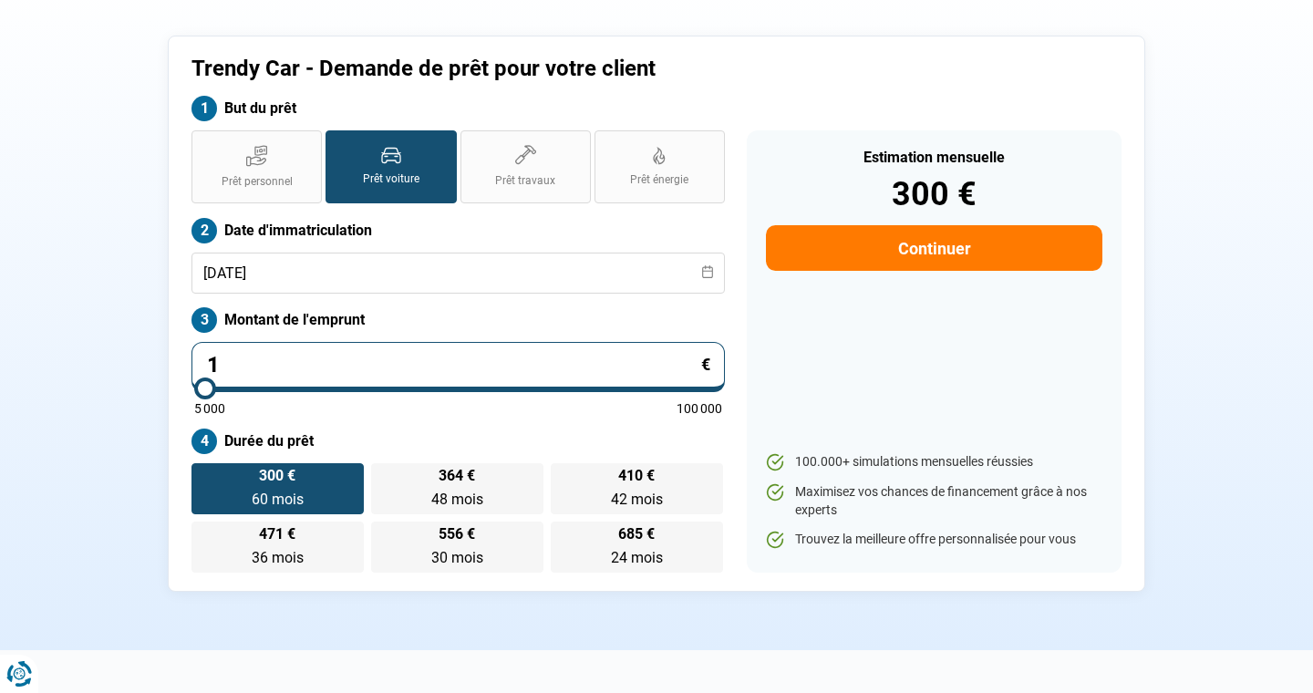
type input "5000"
type input "165"
type input "5000"
type input "1 650"
type input "5000"
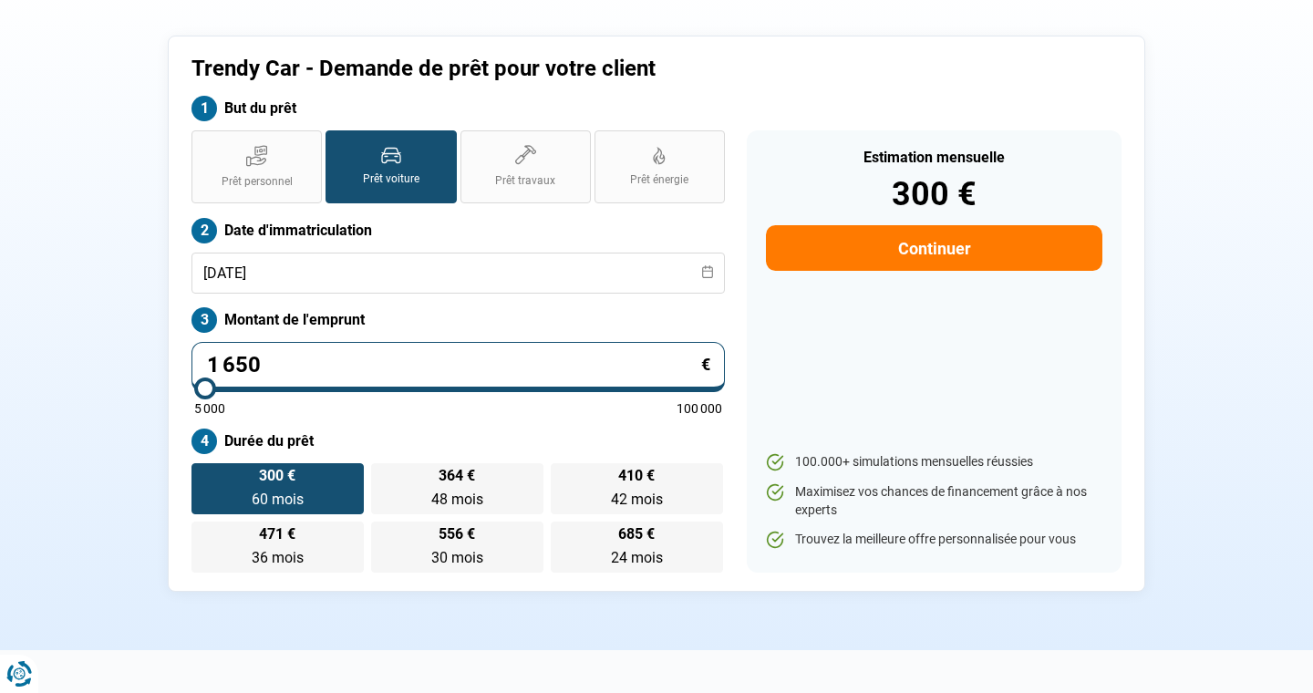
type input "16 500"
type input "16500"
type input "16 500"
